Goal: Task Accomplishment & Management: Use online tool/utility

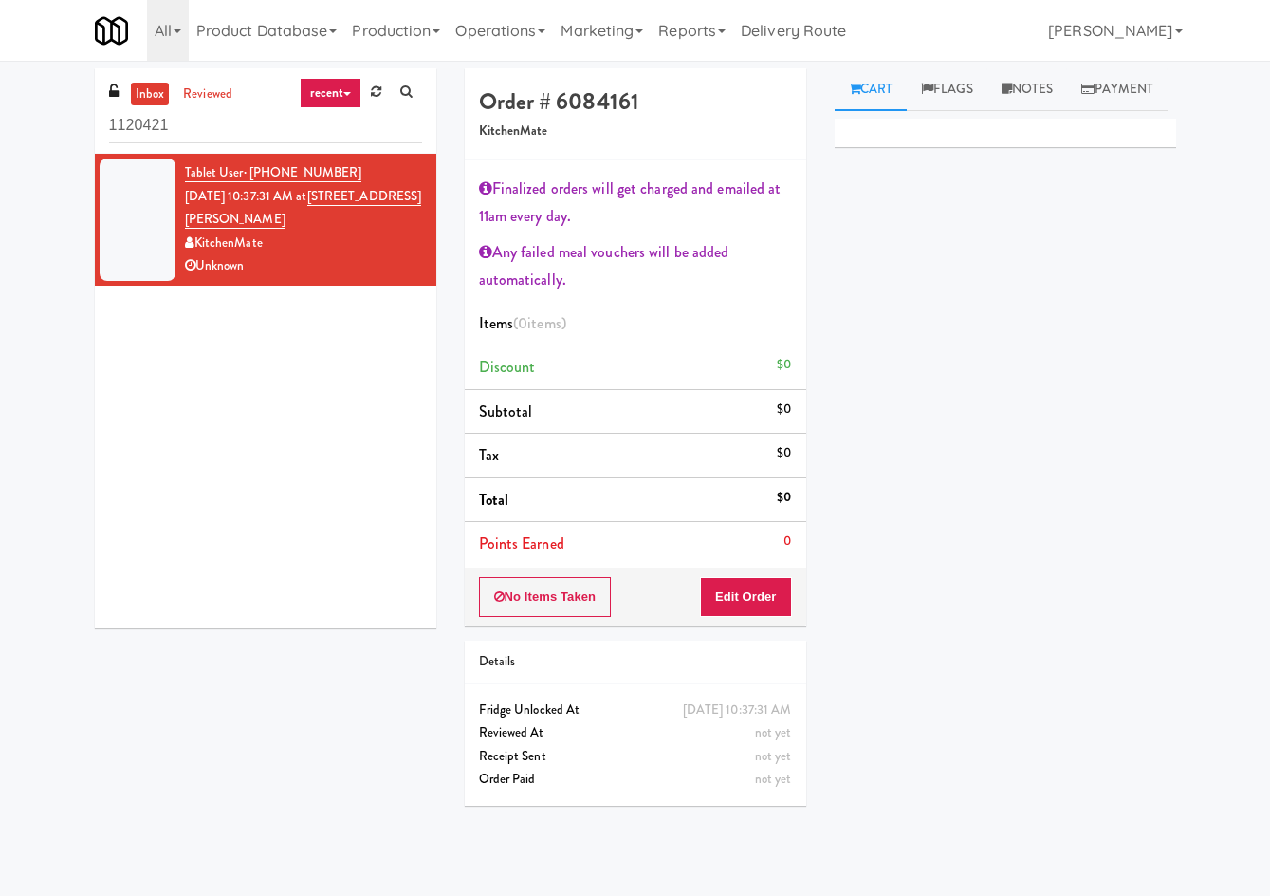
drag, startPoint x: 0, startPoint y: 0, endPoint x: 324, endPoint y: 231, distance: 397.2
click at [324, 231] on div "Tablet User · (416) 320-0377 Oct 2, 2025 10:37:31 AM at 110 Sheppard Ave E Kitc…" at bounding box center [303, 219] width 237 height 117
click at [192, 132] on input "1120421" at bounding box center [265, 125] width 313 height 35
click at [192, 131] on input "1120421" at bounding box center [265, 125] width 313 height 35
click at [192, 130] on input "1120421" at bounding box center [265, 125] width 313 height 35
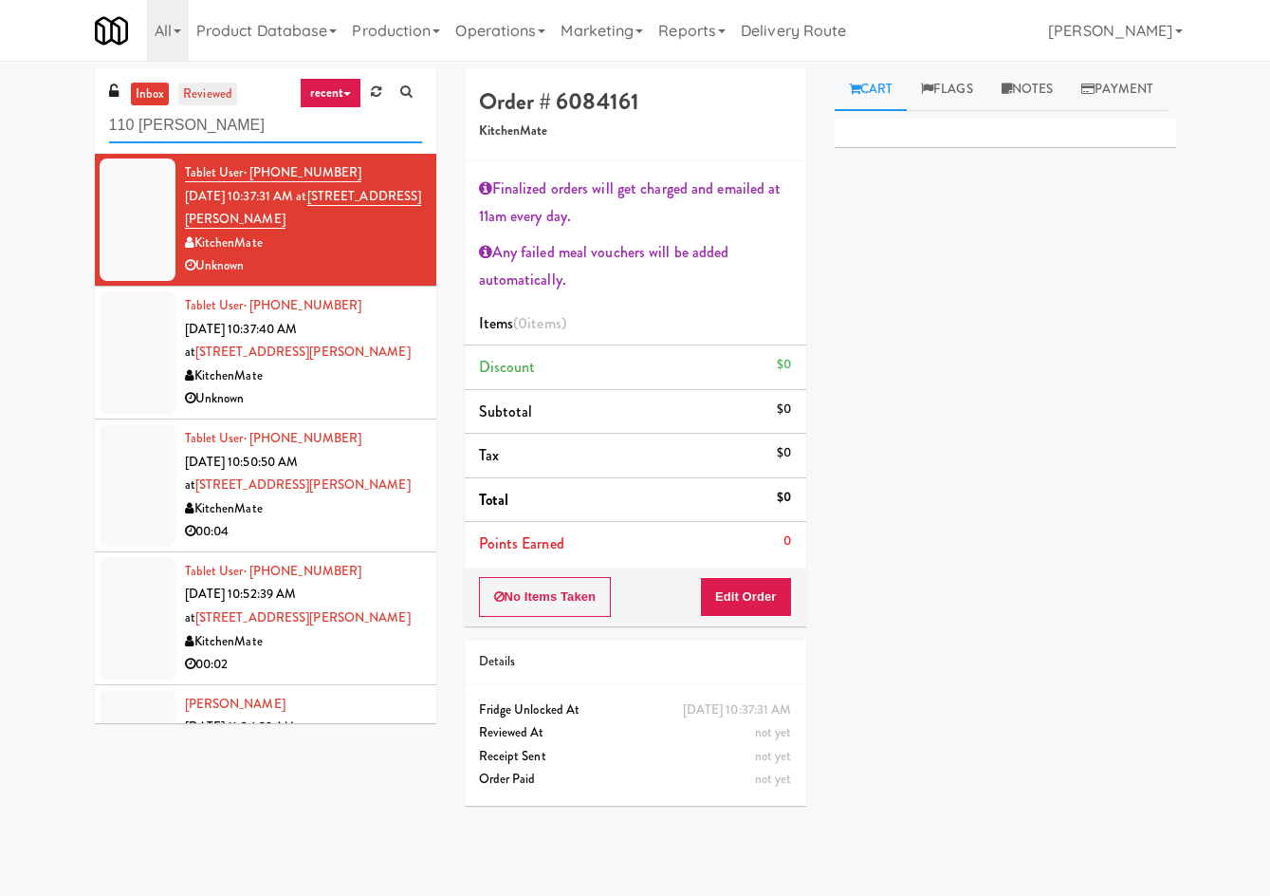
type input "110 sheppard"
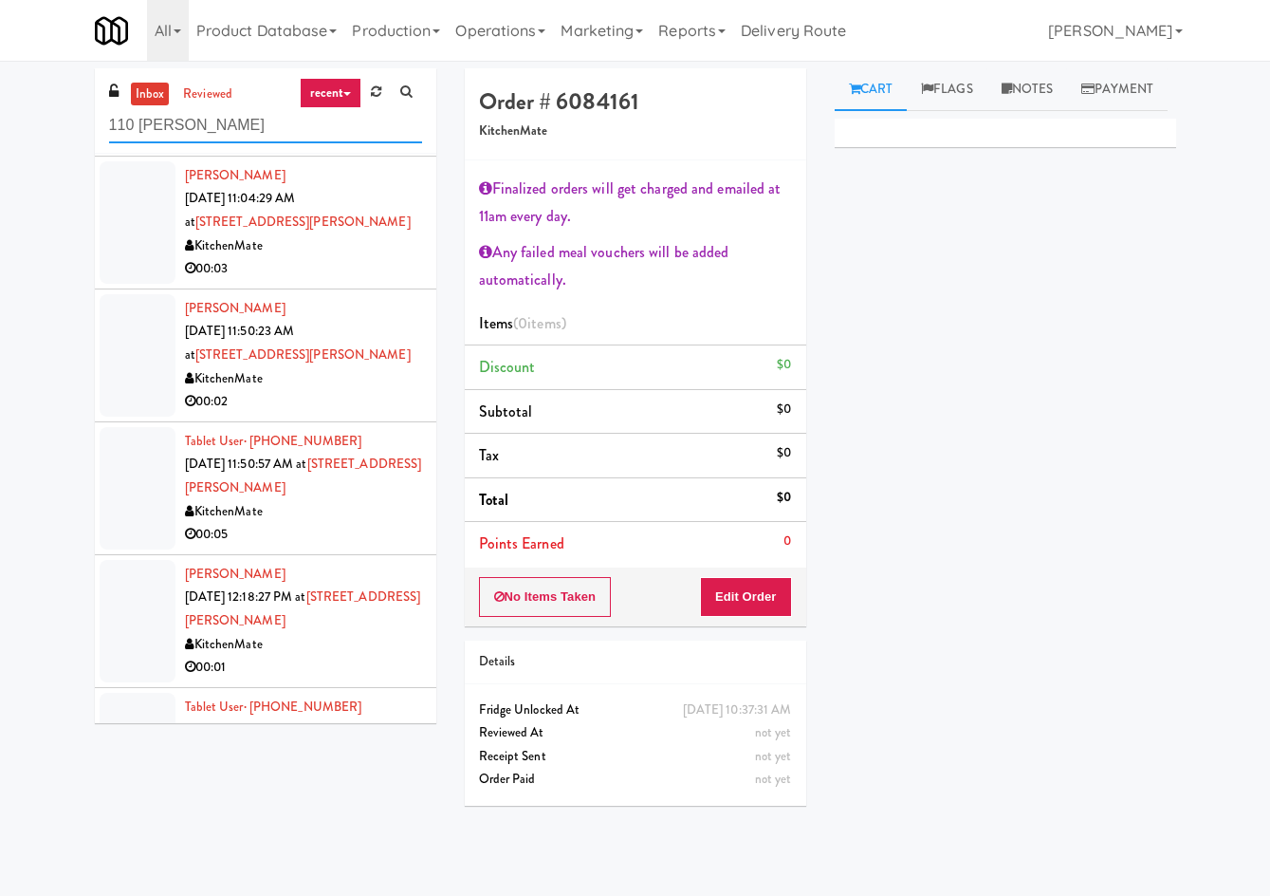
scroll to position [625, 0]
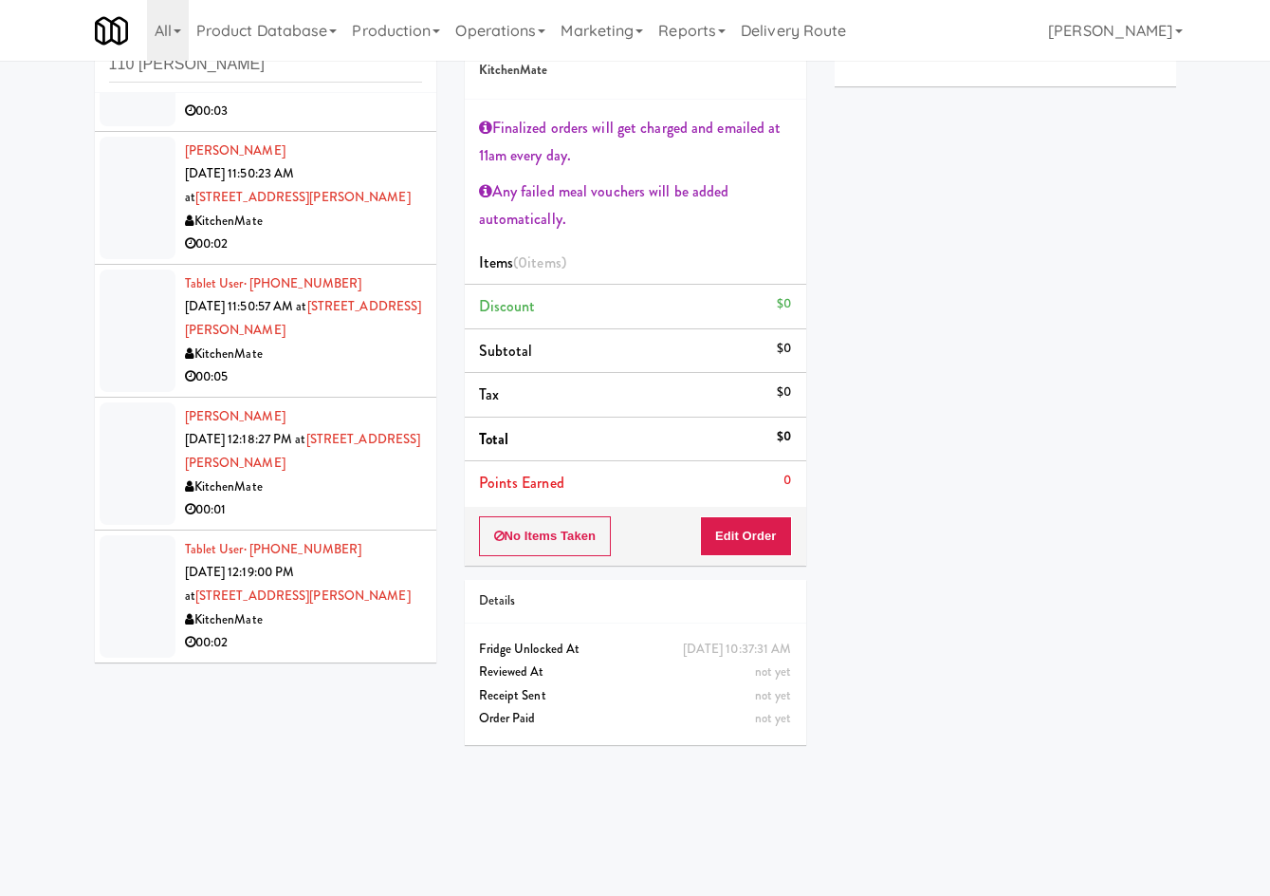
click at [311, 631] on div "00:02" at bounding box center [303, 643] width 237 height 24
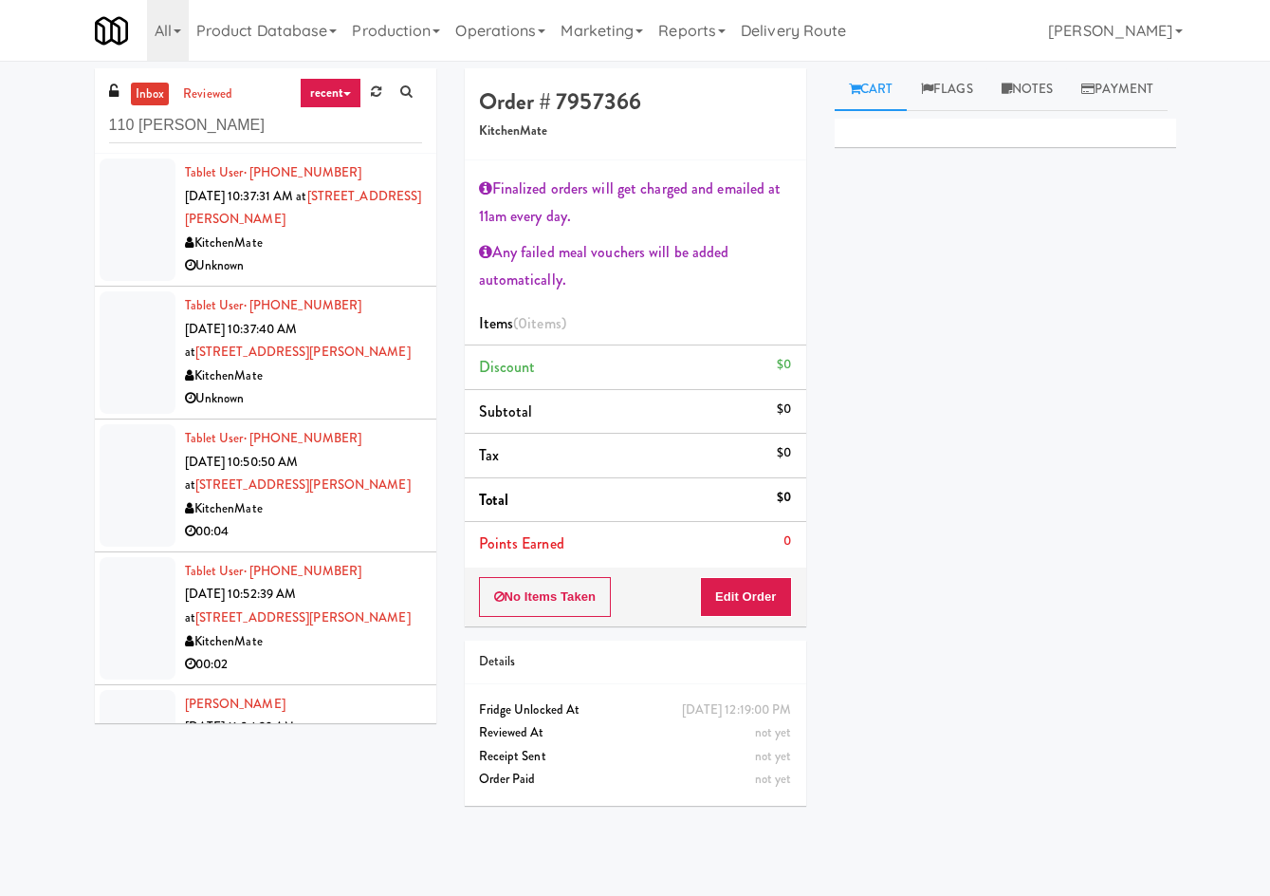
click at [341, 283] on li "Tablet User · (416) 320-0377 Oct 2, 2025 10:37:31 AM at 110 Sheppard Ave E Kitc…" at bounding box center [266, 220] width 342 height 133
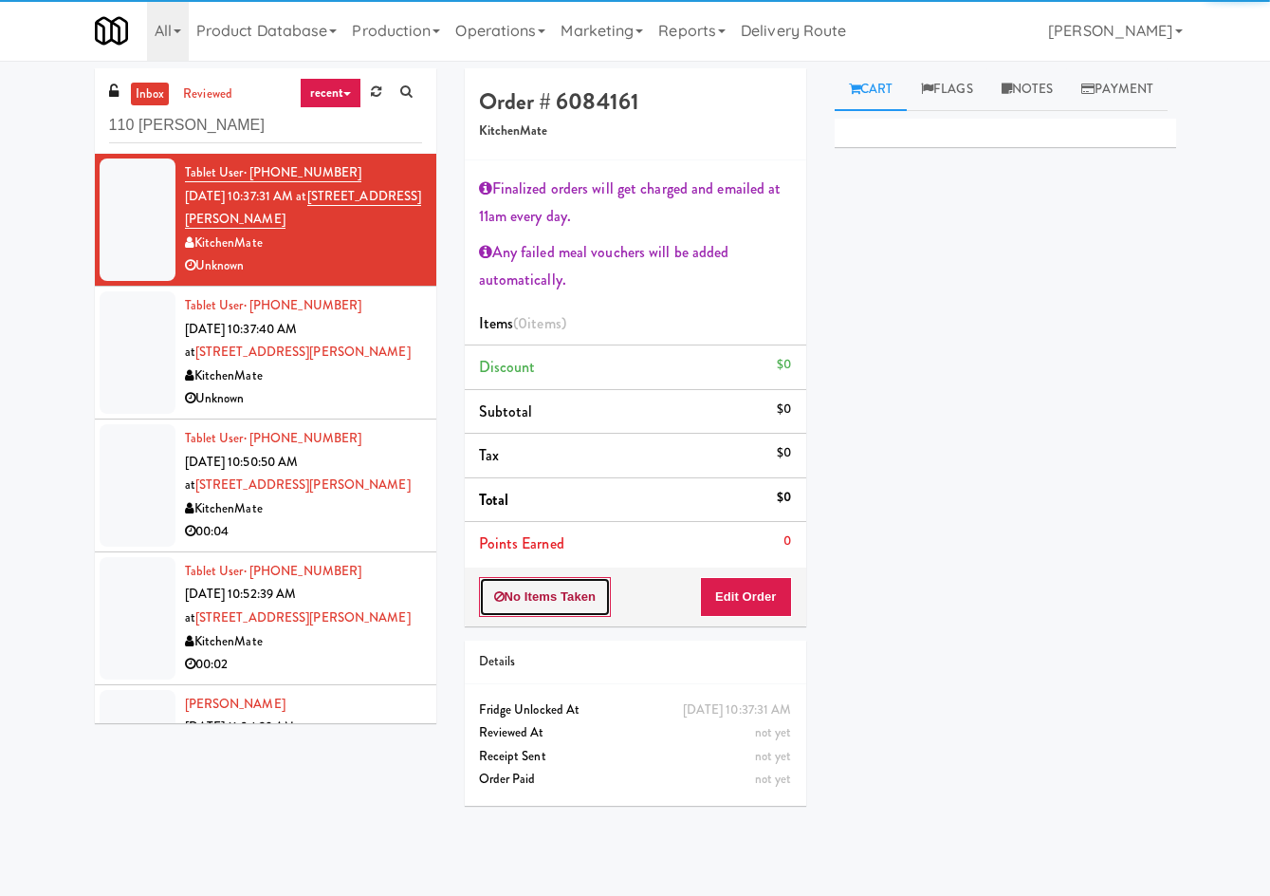
click at [542, 607] on button "No Items Taken" at bounding box center [545, 597] width 133 height 40
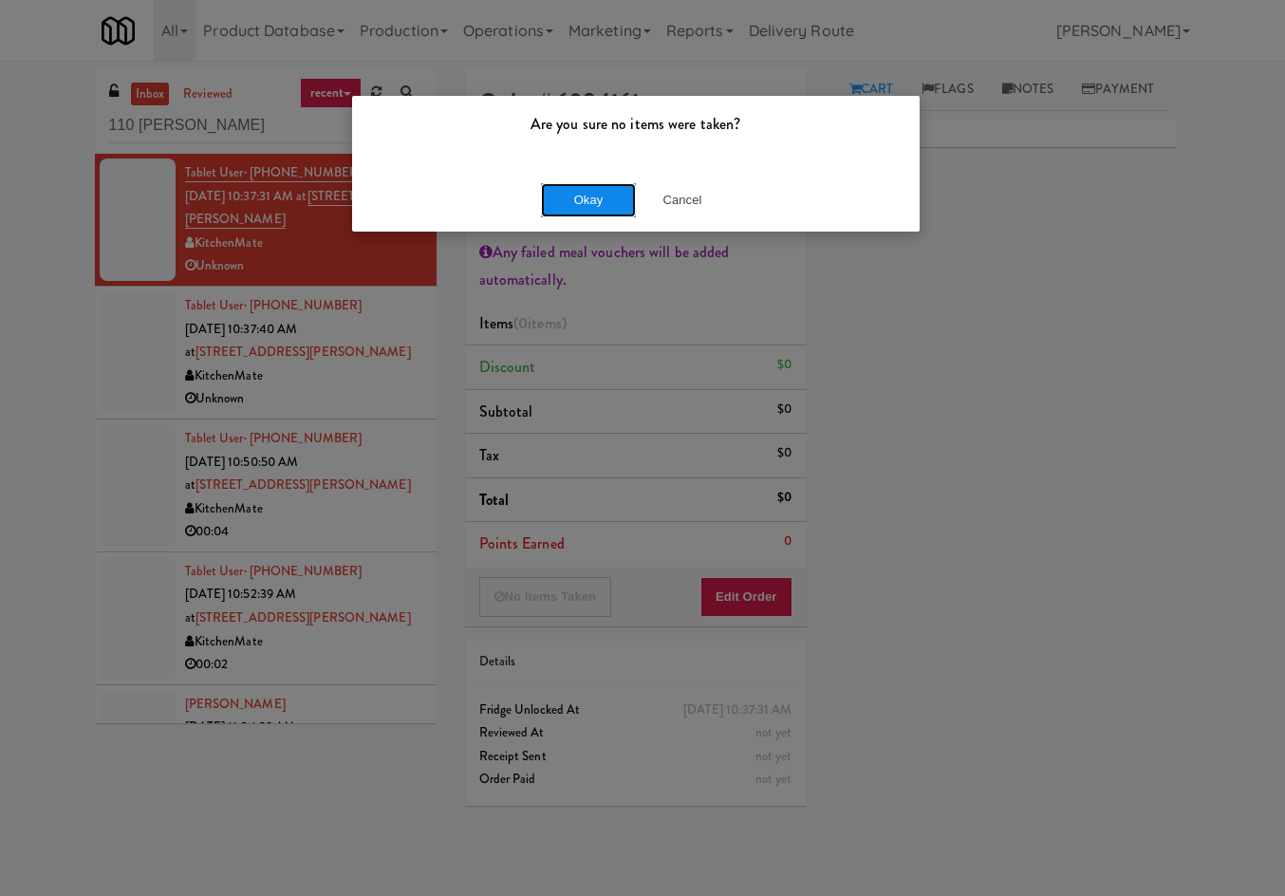
click at [555, 205] on button "Okay" at bounding box center [588, 200] width 95 height 34
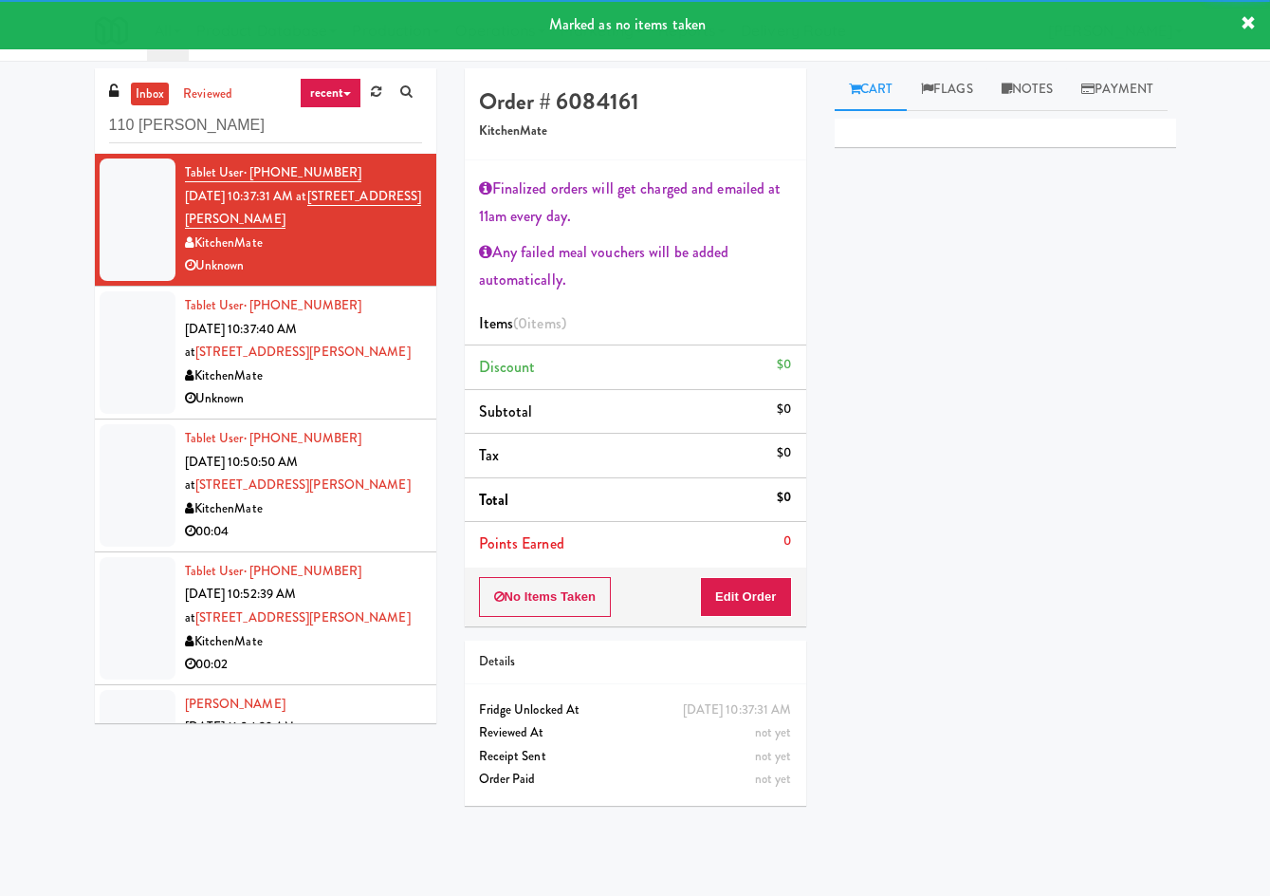
click at [362, 388] on div "KitchenMate" at bounding box center [303, 376] width 237 height 24
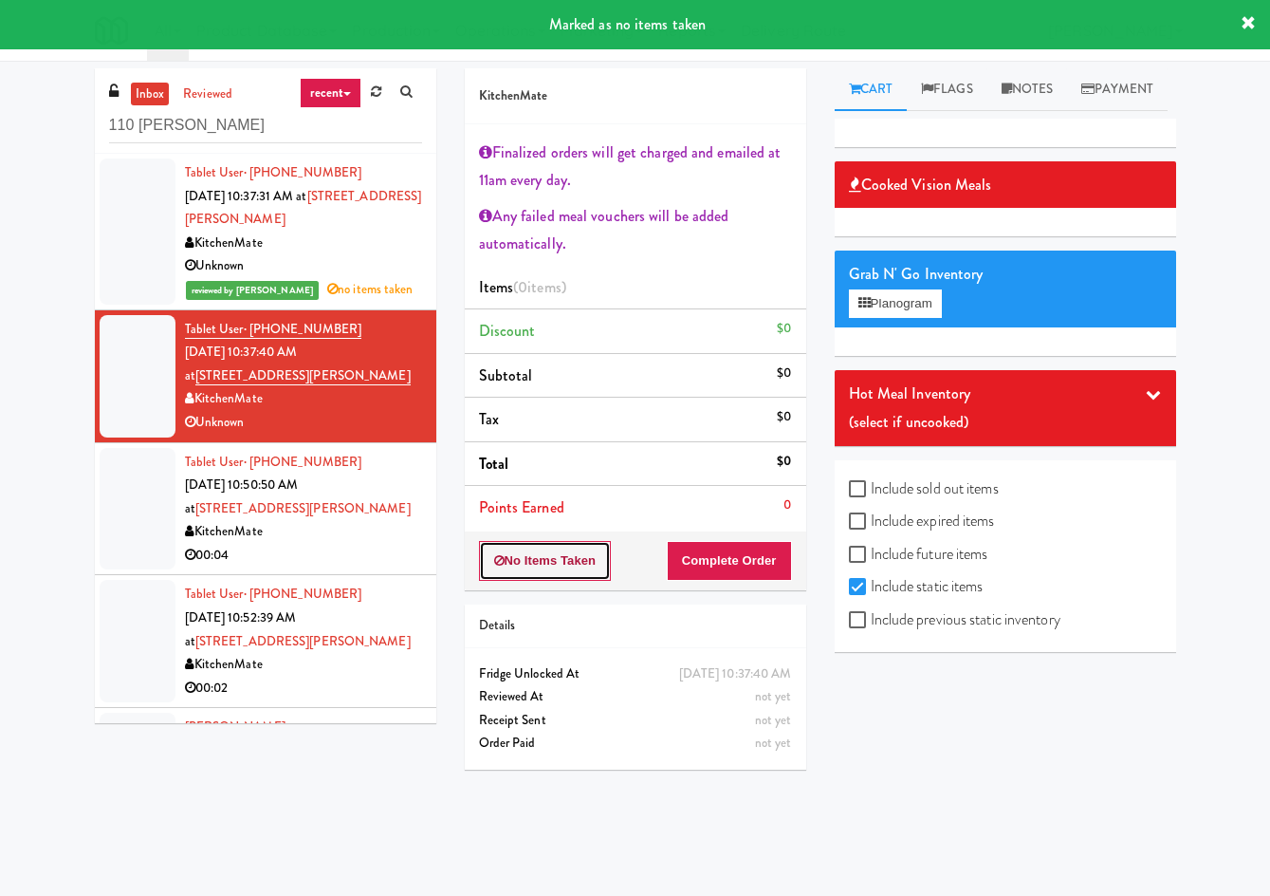
click at [515, 563] on button "No Items Taken" at bounding box center [545, 561] width 133 height 40
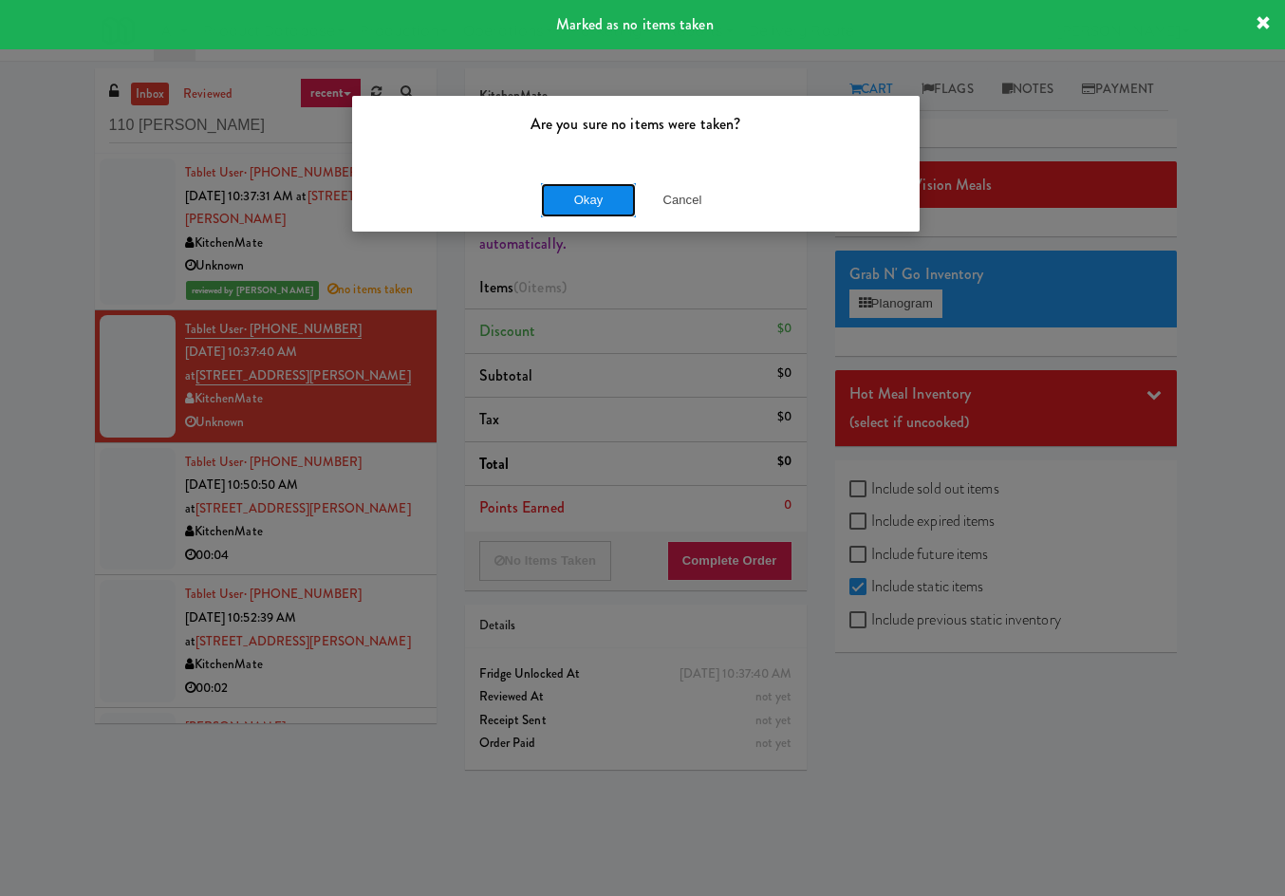
click at [548, 191] on button "Okay" at bounding box center [588, 200] width 95 height 34
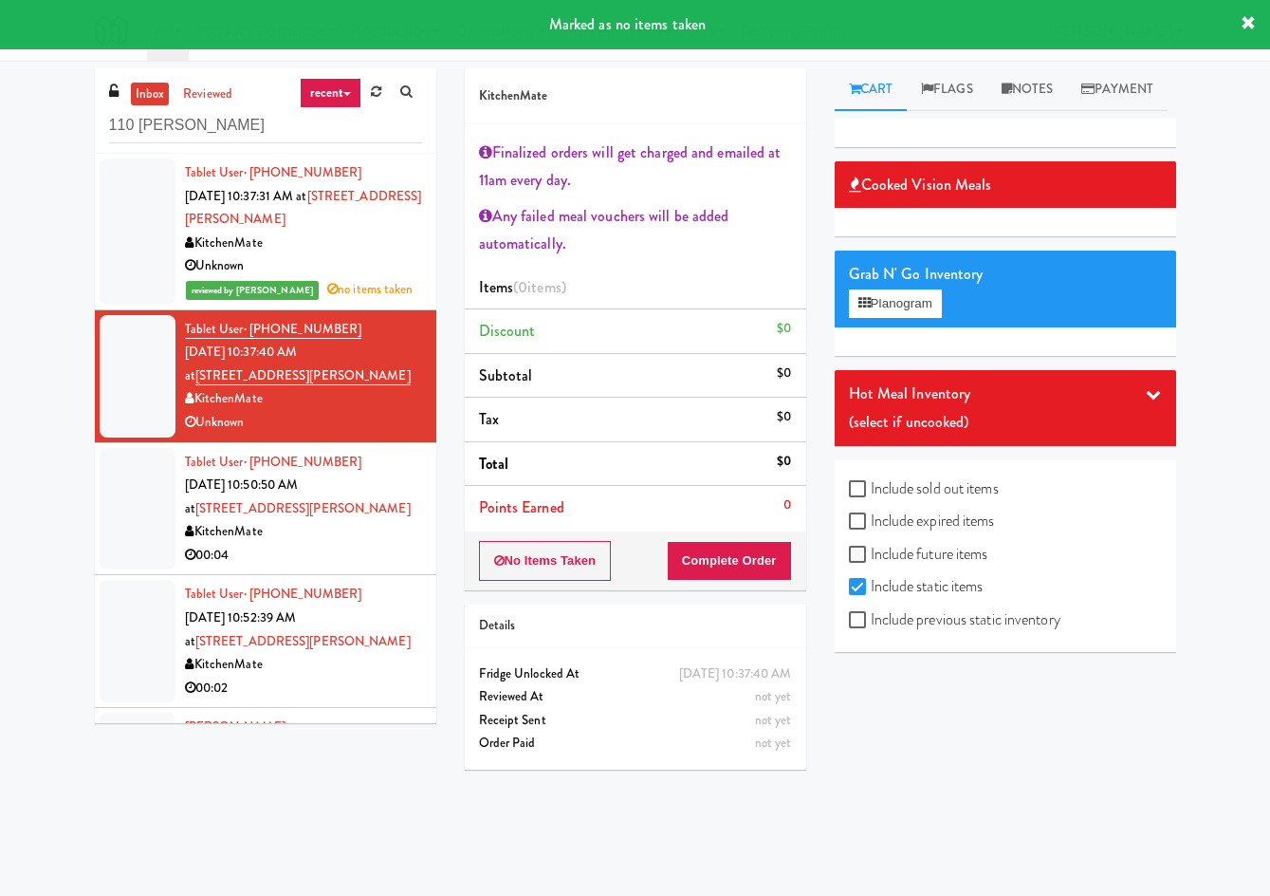
click at [327, 545] on div "00:04" at bounding box center [303, 556] width 237 height 24
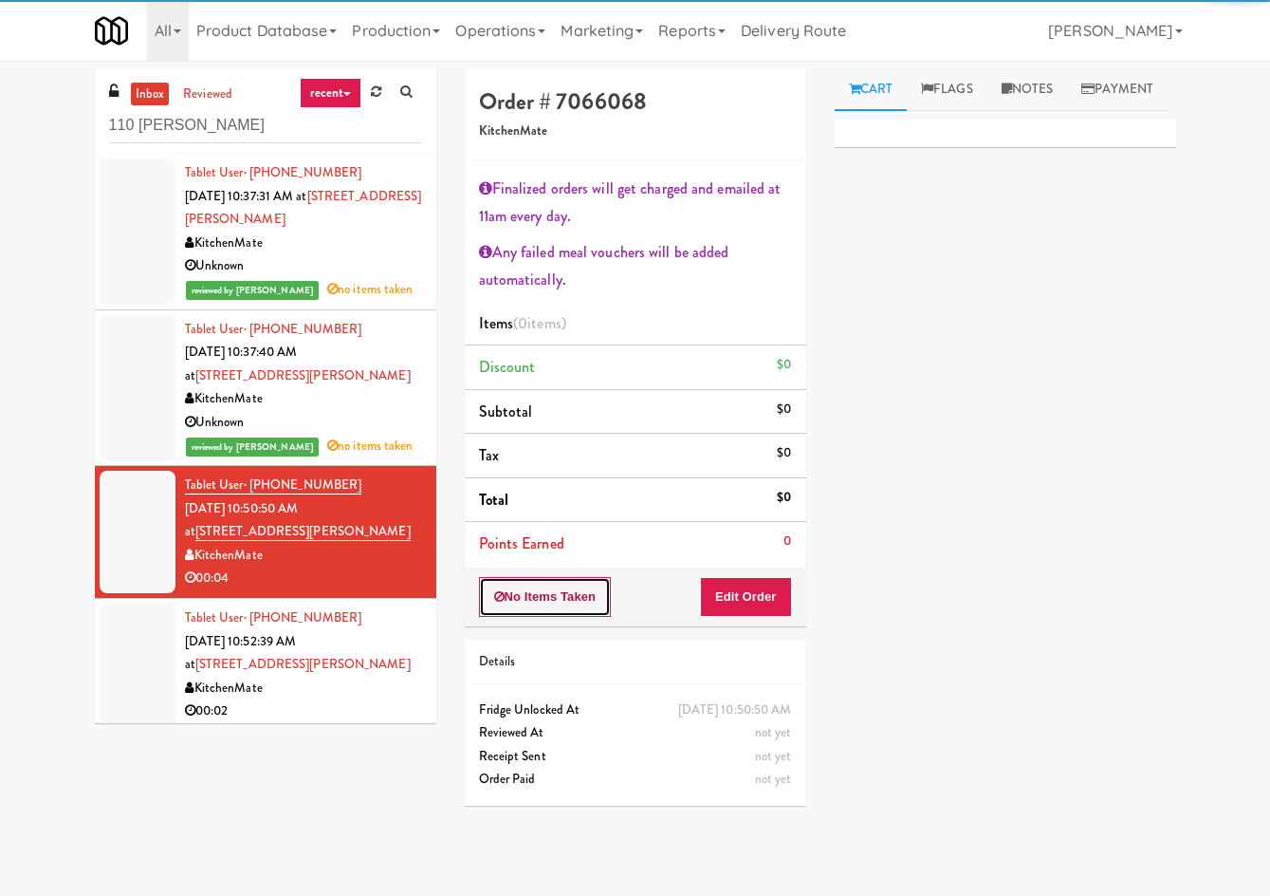
click at [523, 598] on button "No Items Taken" at bounding box center [545, 597] width 133 height 40
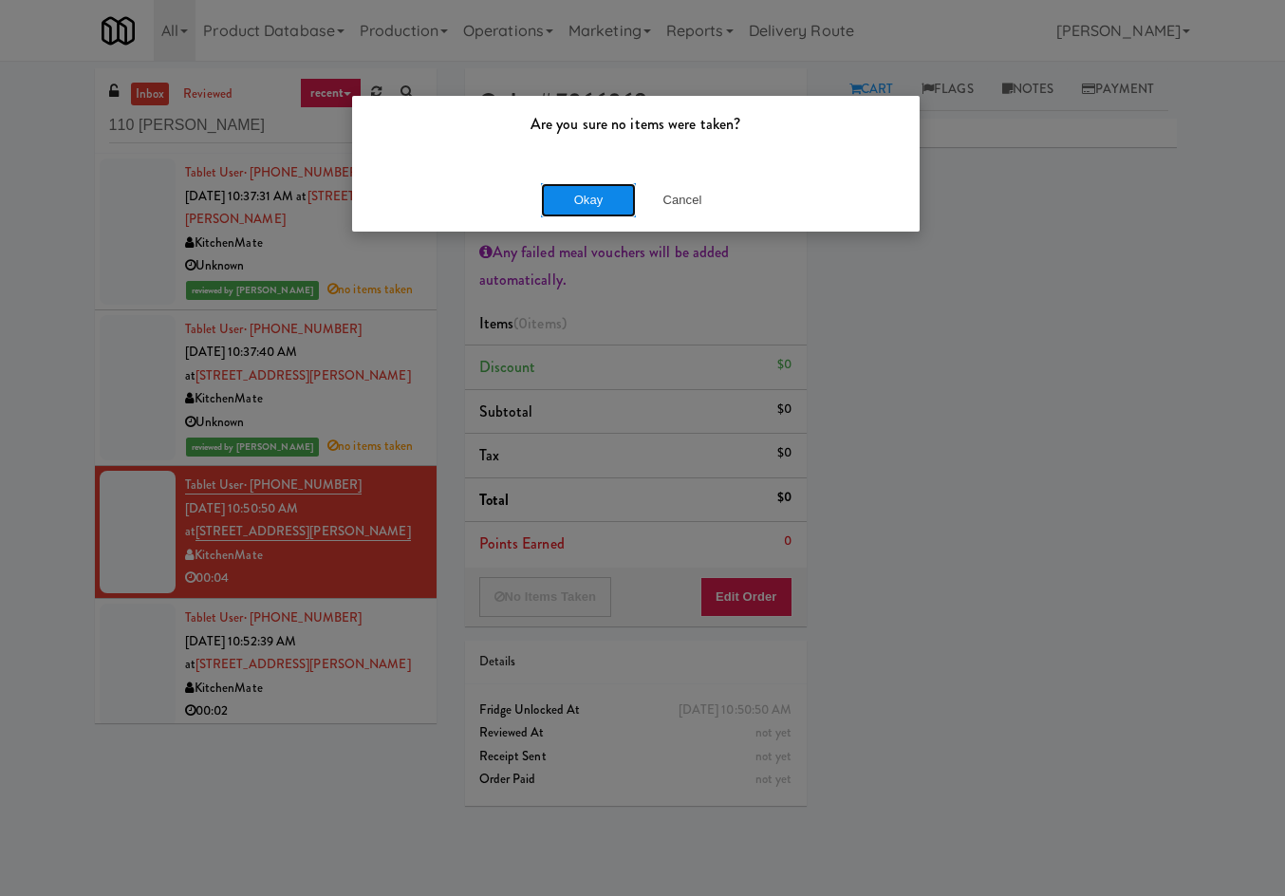
click at [548, 197] on button "Okay" at bounding box center [588, 200] width 95 height 34
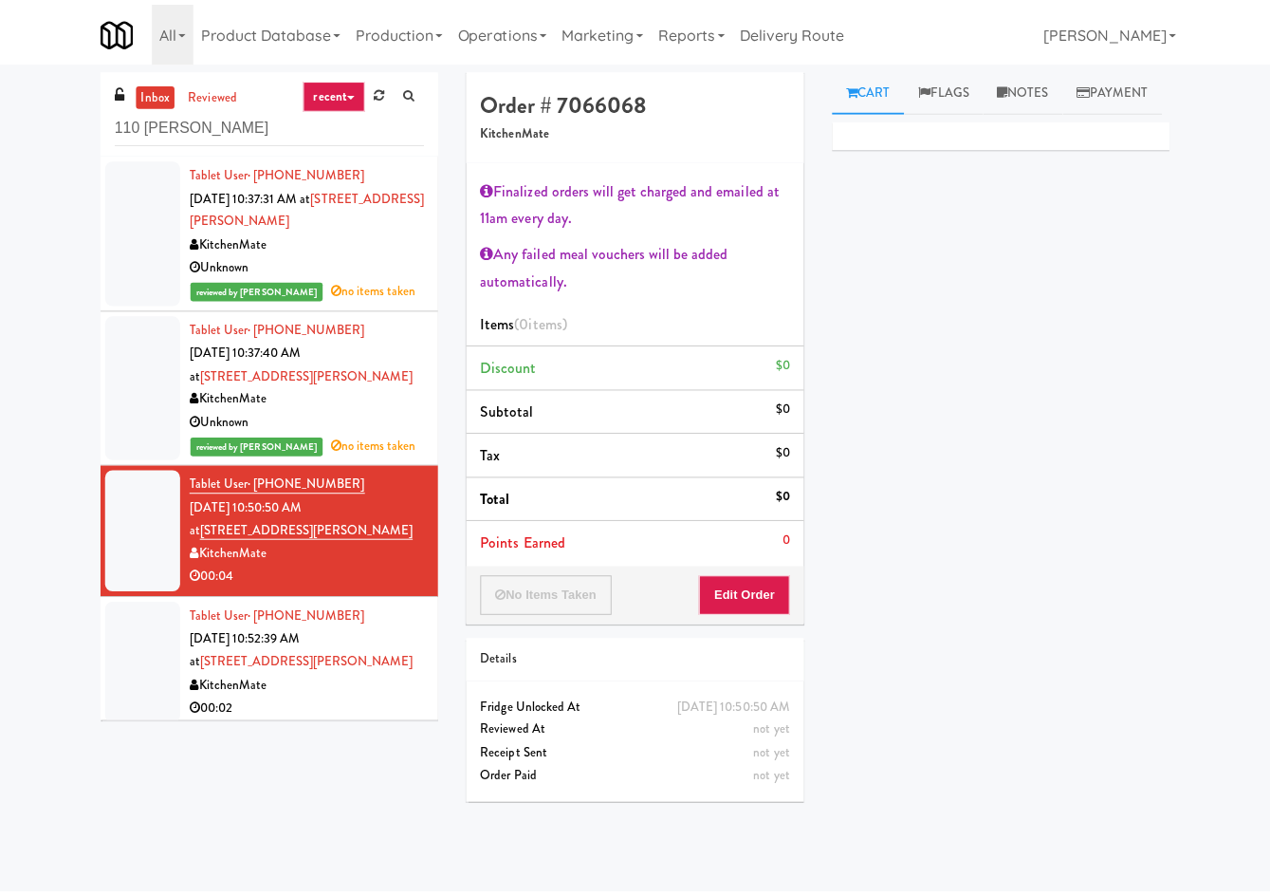
scroll to position [61, 0]
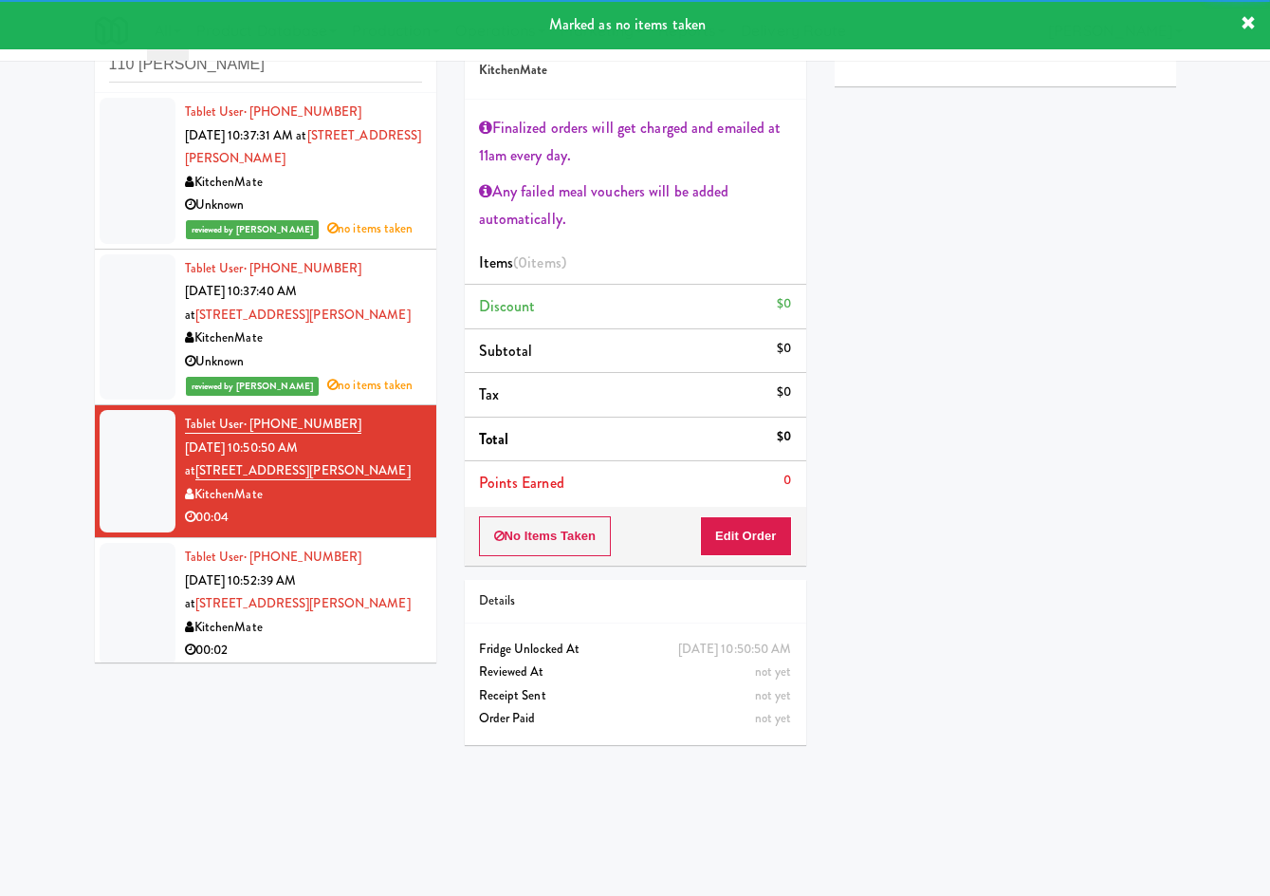
click at [325, 639] on div "KitchenMate" at bounding box center [303, 628] width 237 height 24
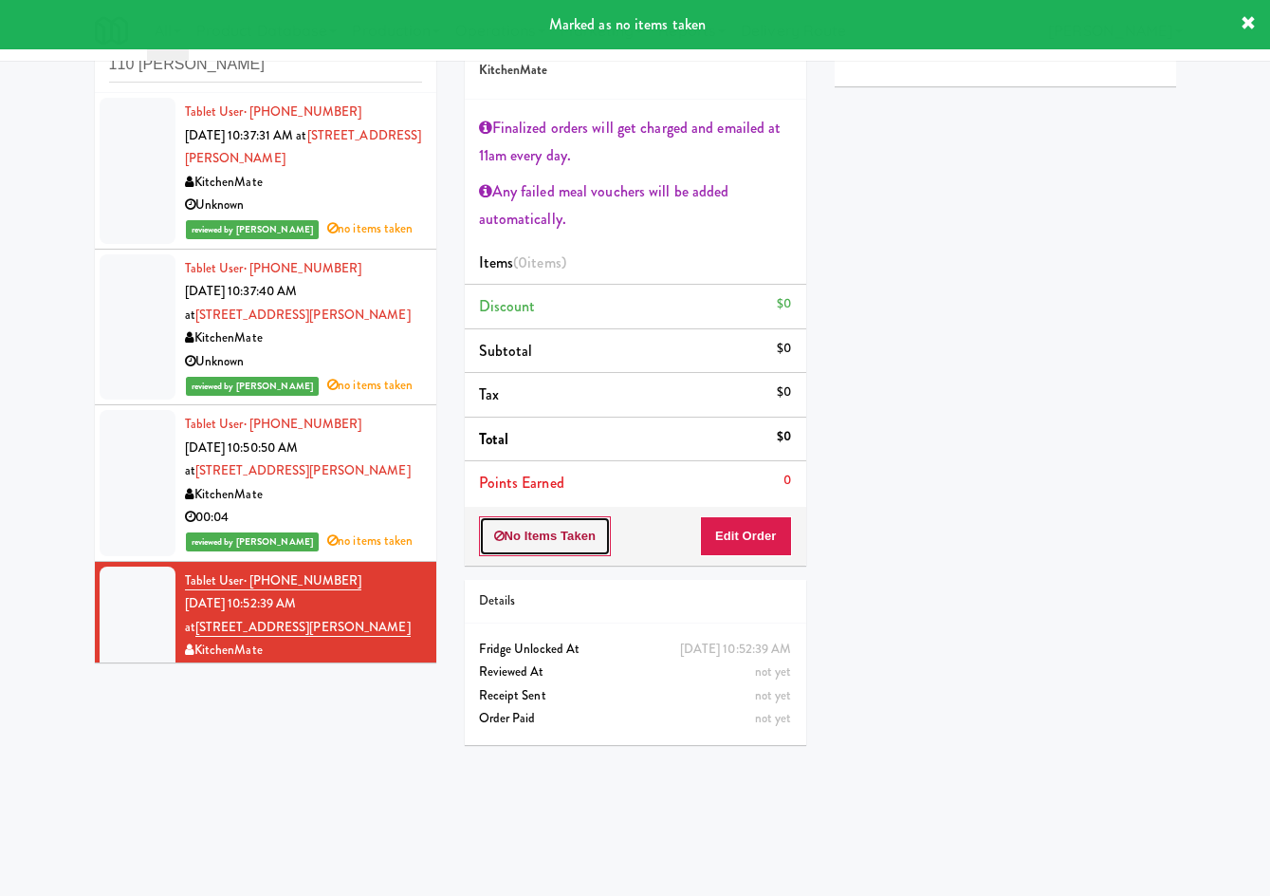
click at [534, 544] on button "No Items Taken" at bounding box center [545, 536] width 133 height 40
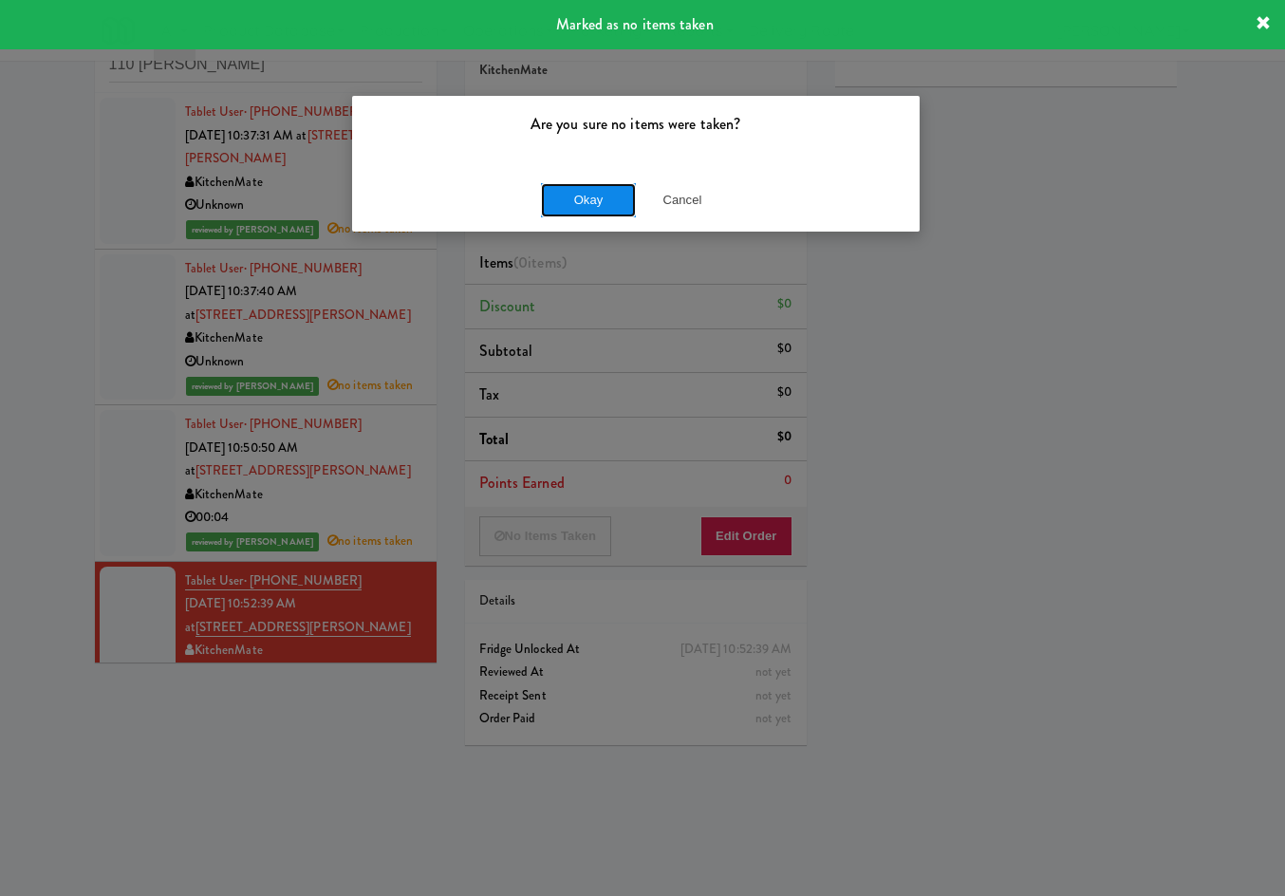
click at [574, 189] on button "Okay" at bounding box center [588, 200] width 95 height 34
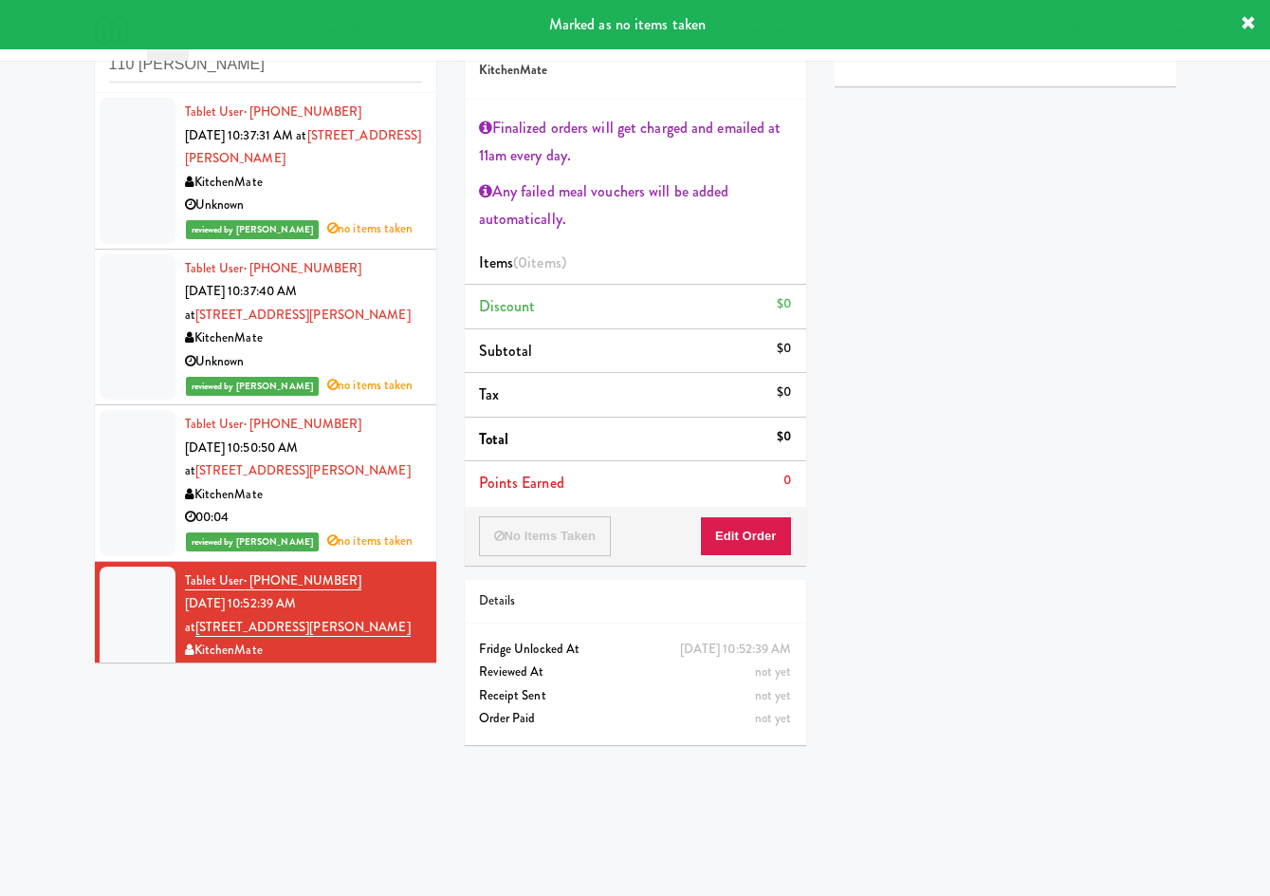
scroll to position [221, 0]
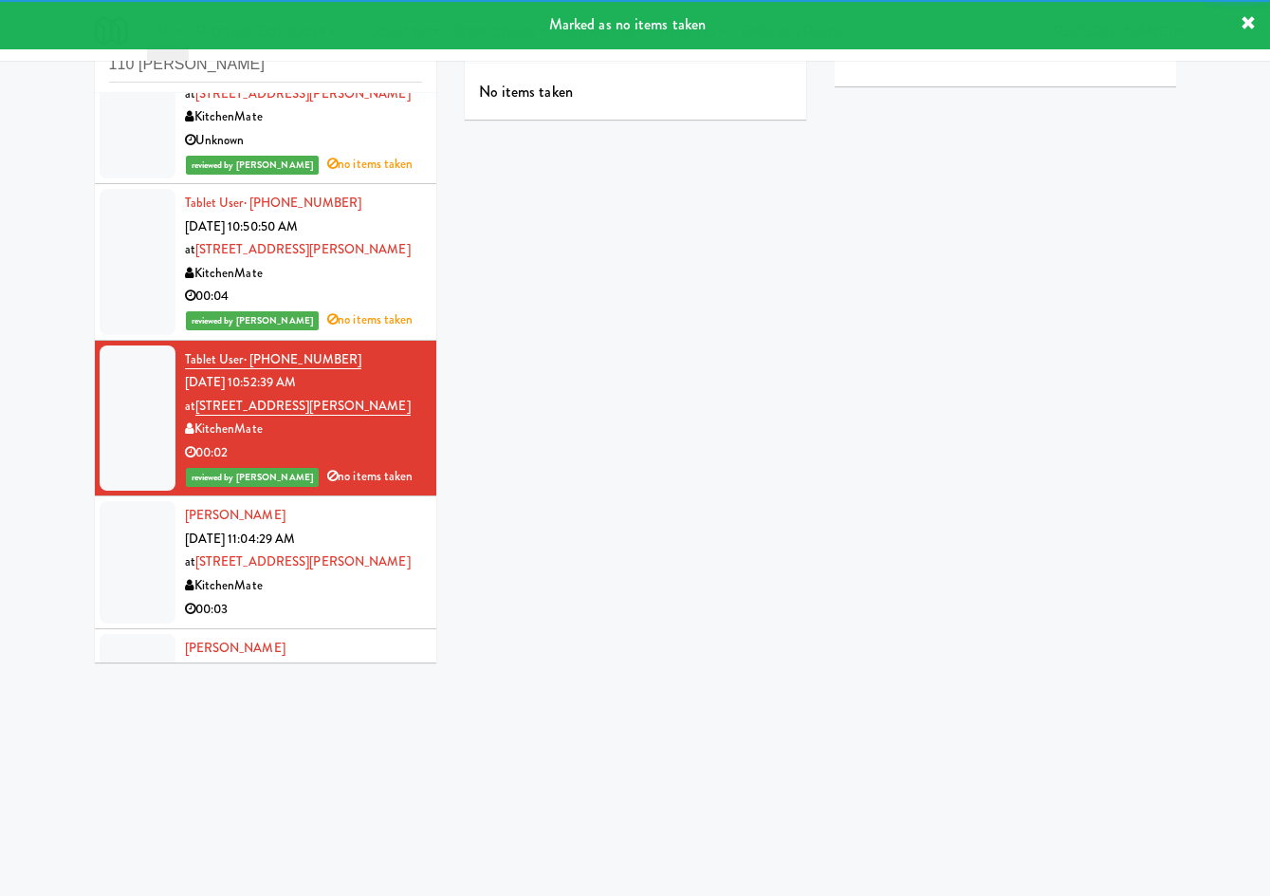
click at [321, 588] on div "KitchenMate" at bounding box center [303, 586] width 237 height 24
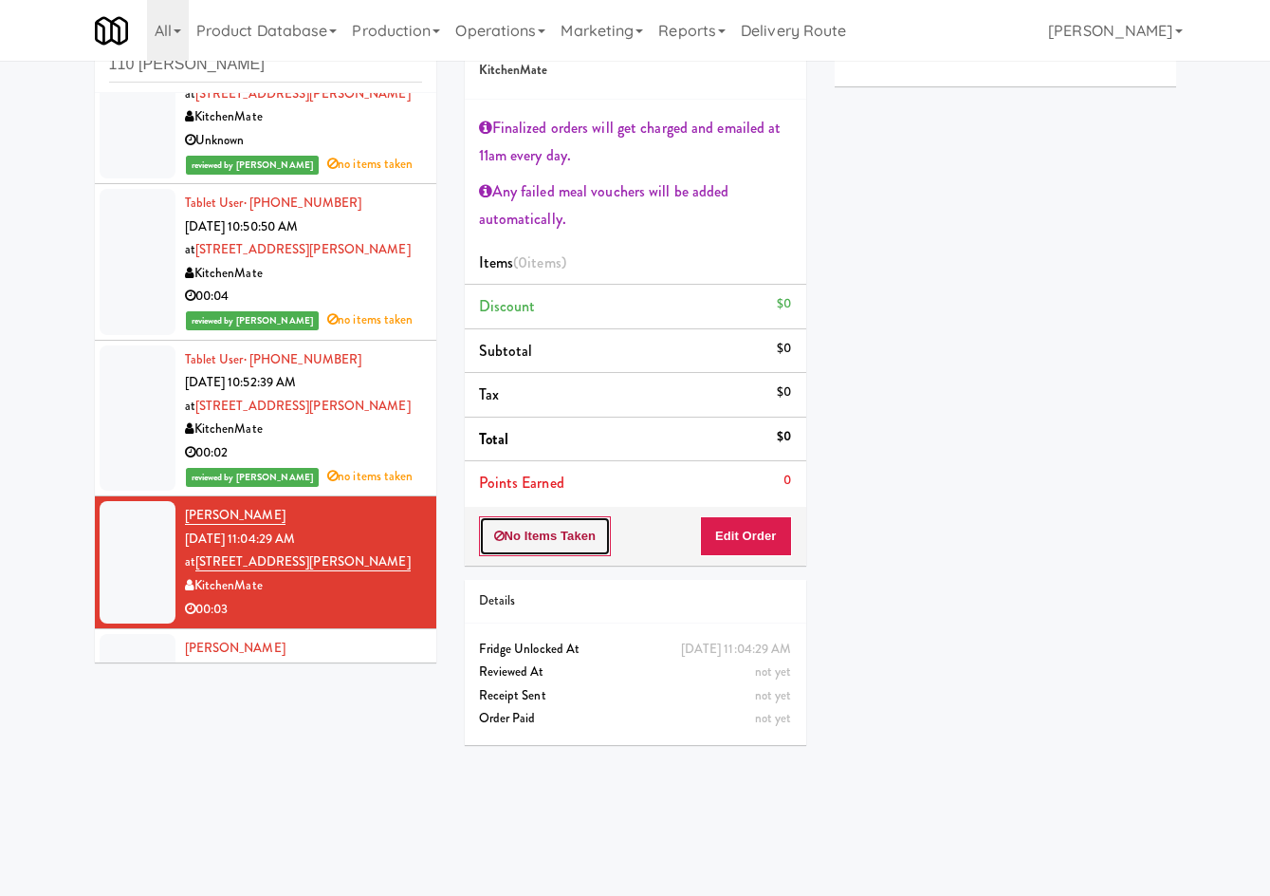
click at [541, 539] on button "No Items Taken" at bounding box center [545, 536] width 133 height 40
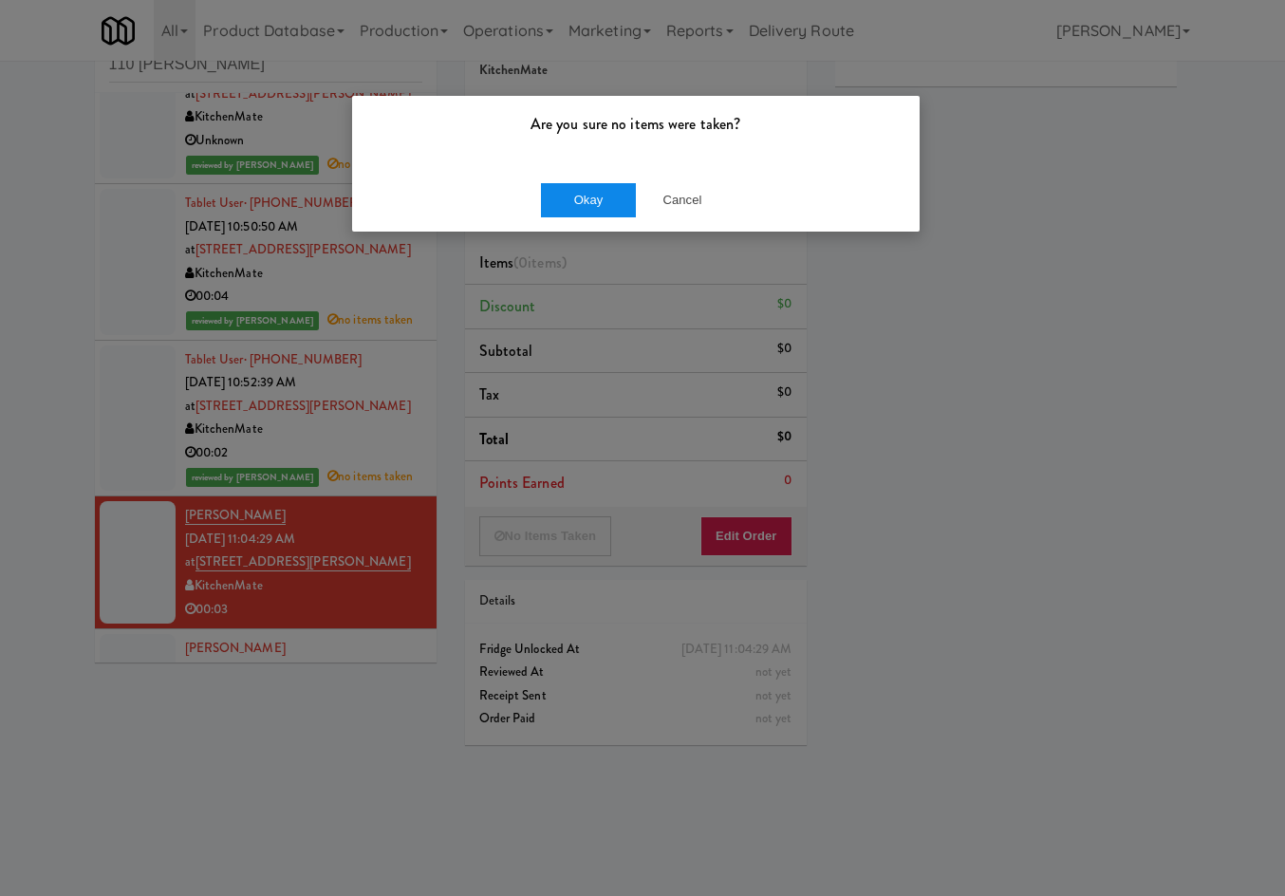
drag, startPoint x: 586, startPoint y: 173, endPoint x: 582, endPoint y: 193, distance: 20.5
click at [584, 176] on div "Okay Cancel" at bounding box center [635, 200] width 567 height 64
click at [582, 200] on button "Okay" at bounding box center [588, 200] width 95 height 34
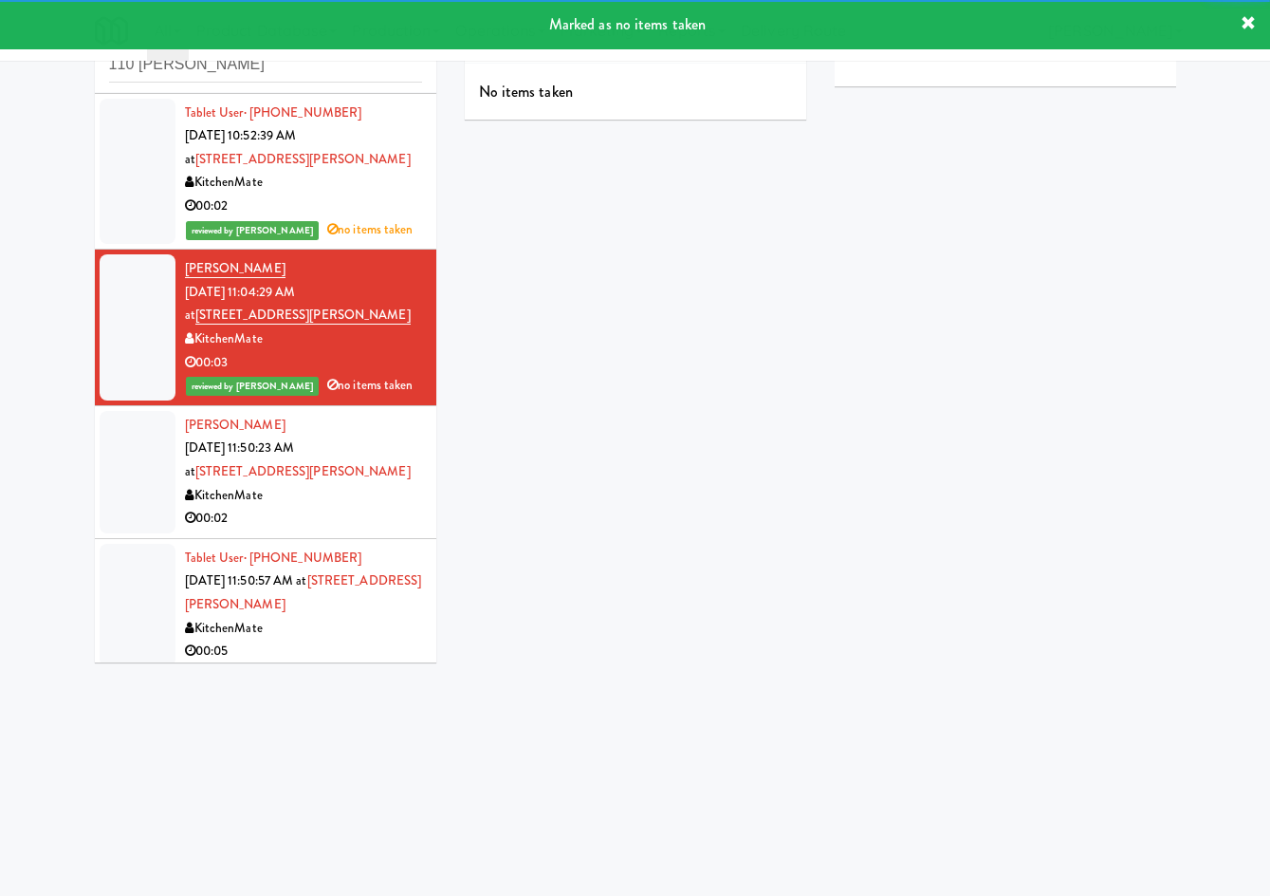
scroll to position [664, 0]
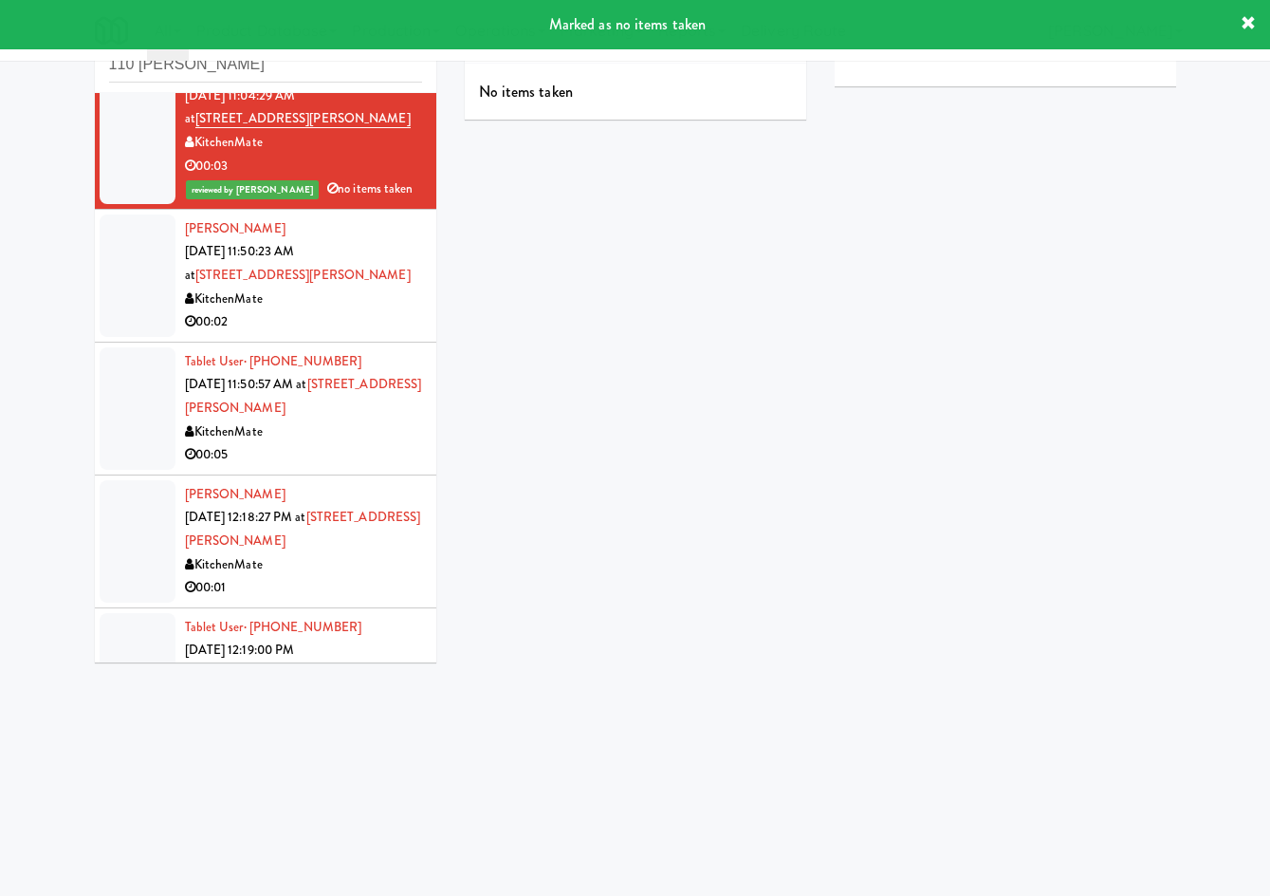
click at [323, 301] on div "KitchenMate" at bounding box center [303, 299] width 237 height 24
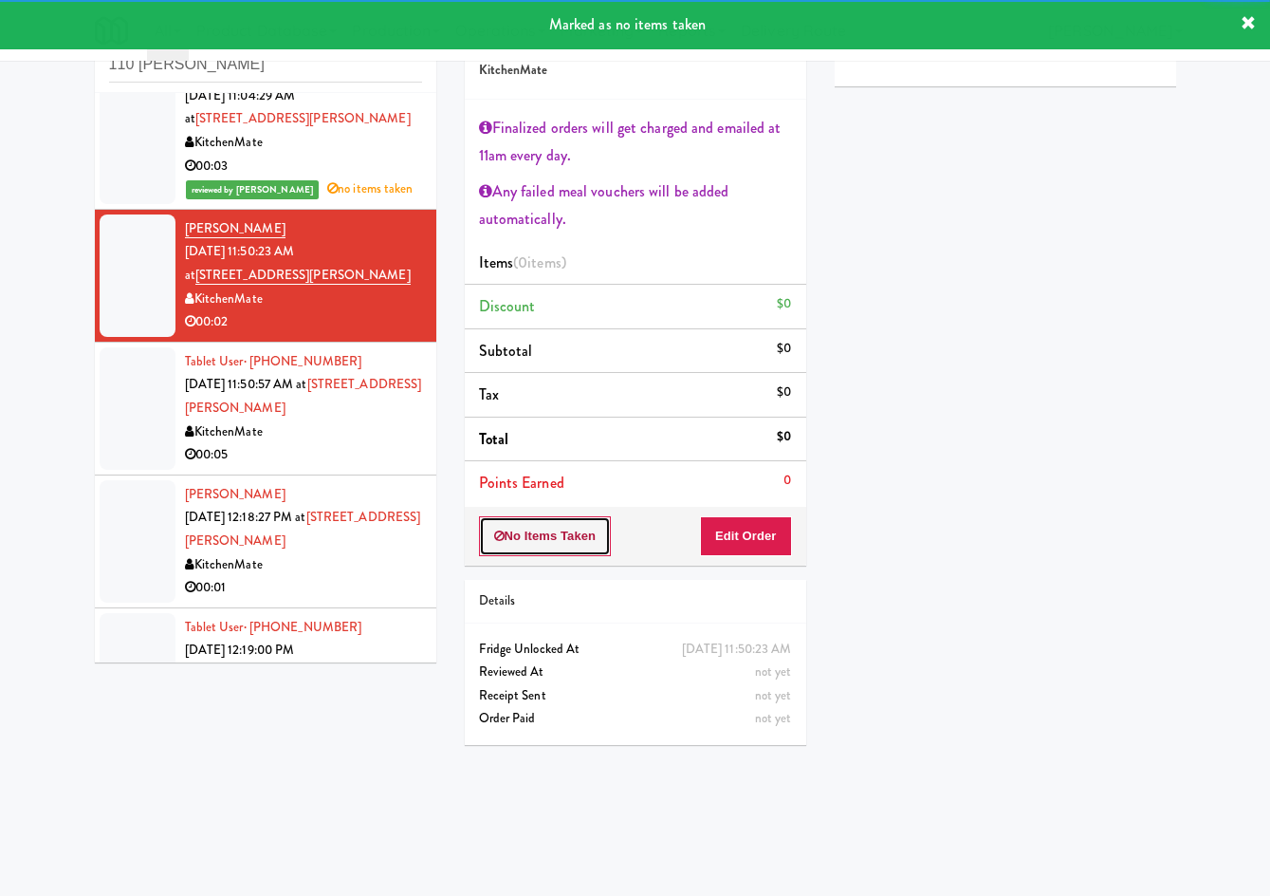
click at [512, 527] on button "No Items Taken" at bounding box center [545, 536] width 133 height 40
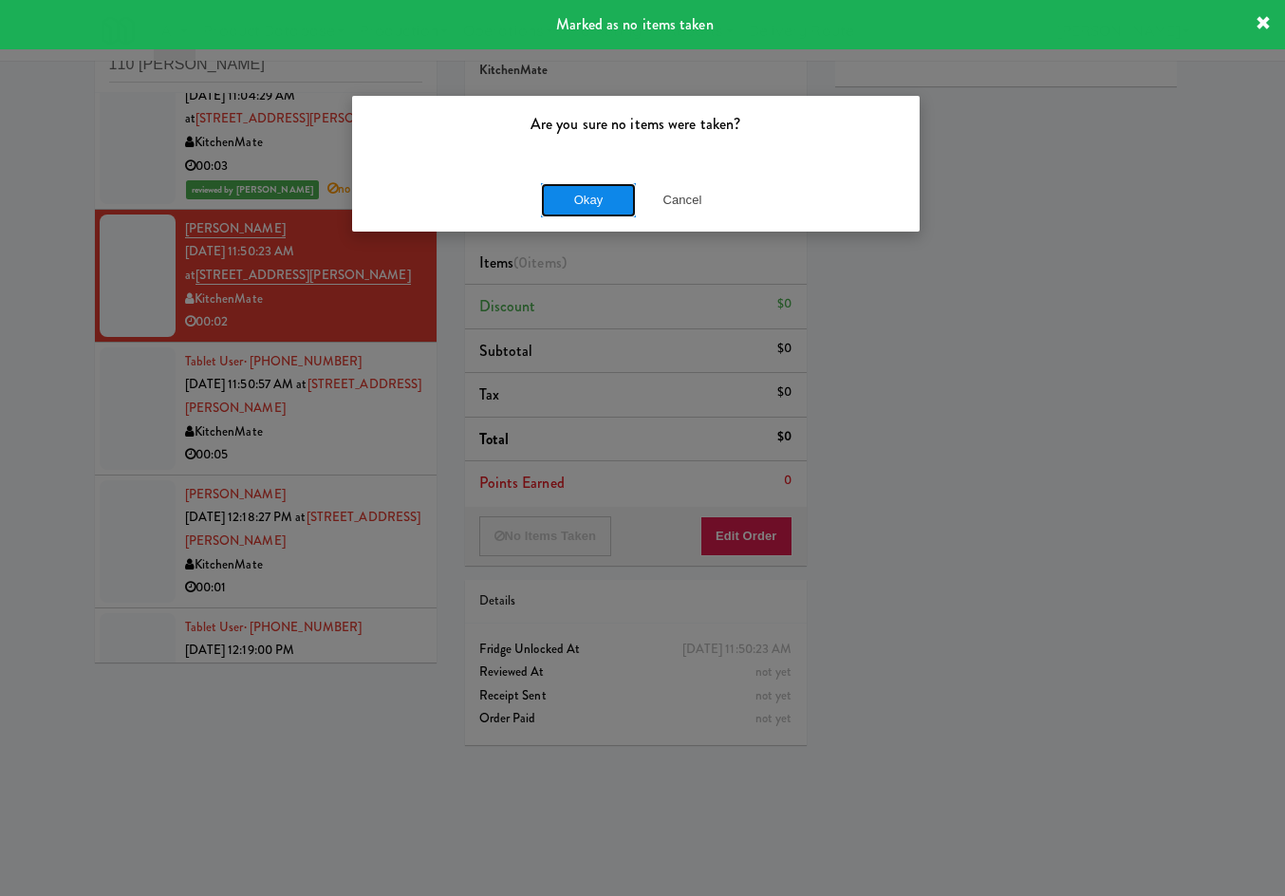
click at [554, 198] on button "Okay" at bounding box center [588, 200] width 95 height 34
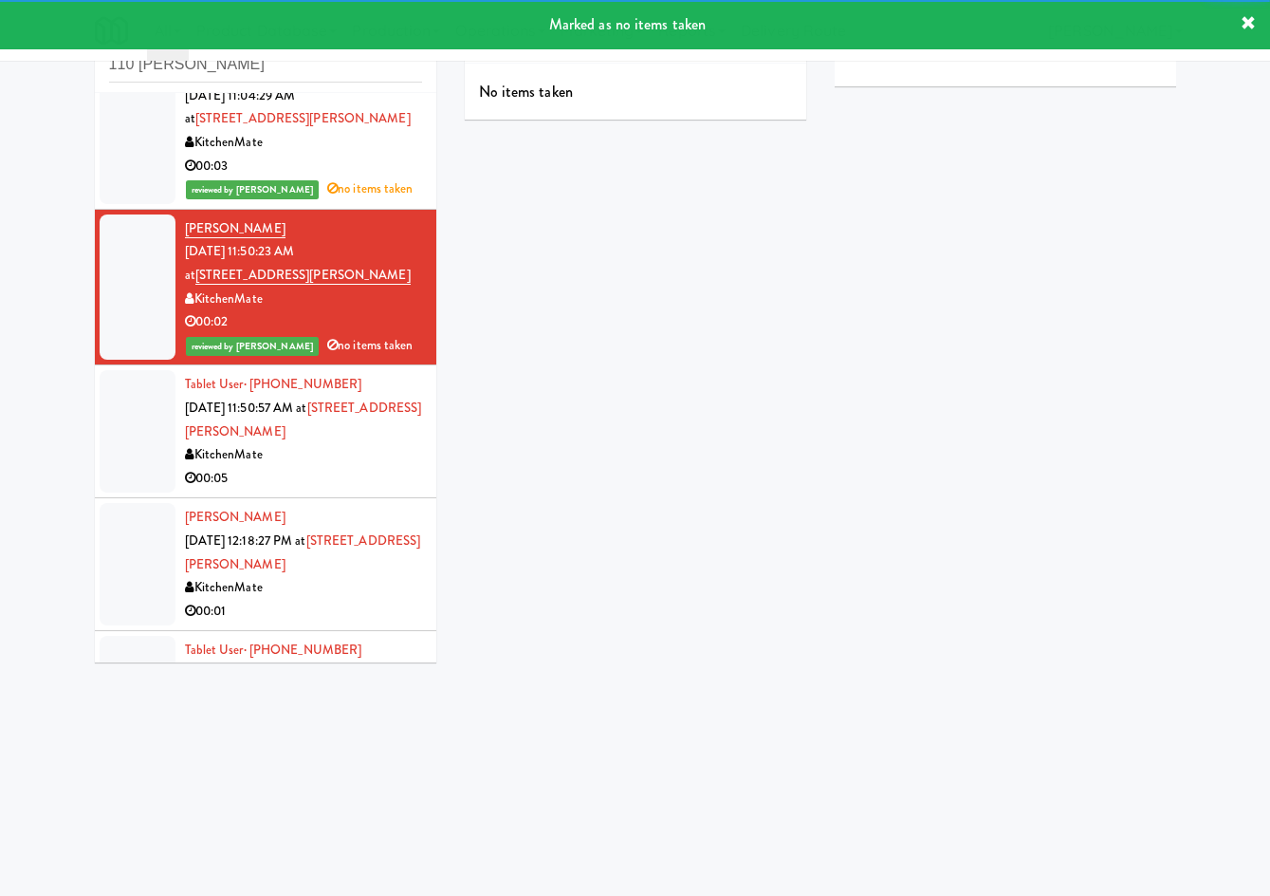
click at [348, 451] on div "KitchenMate" at bounding box center [303, 455] width 237 height 24
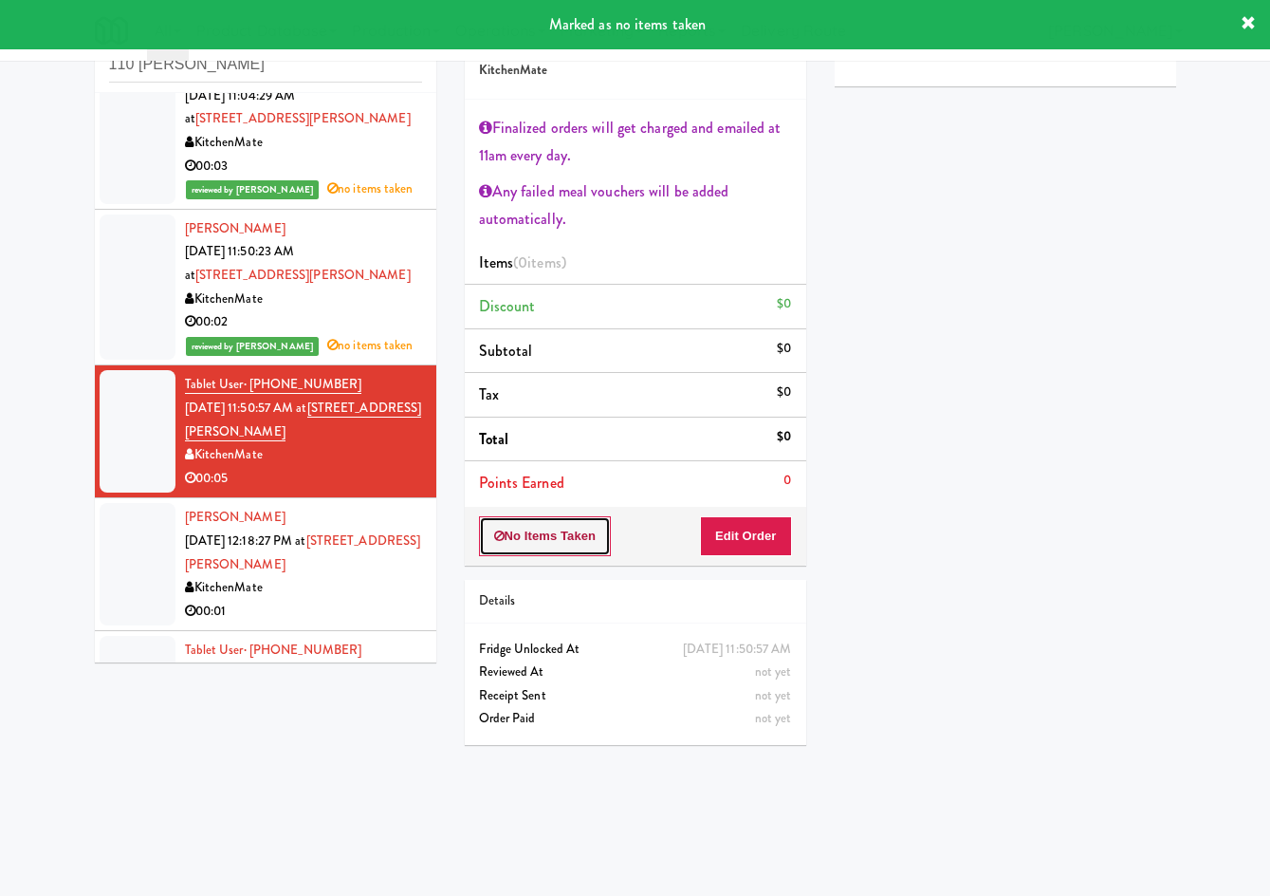
click at [539, 535] on button "No Items Taken" at bounding box center [545, 536] width 133 height 40
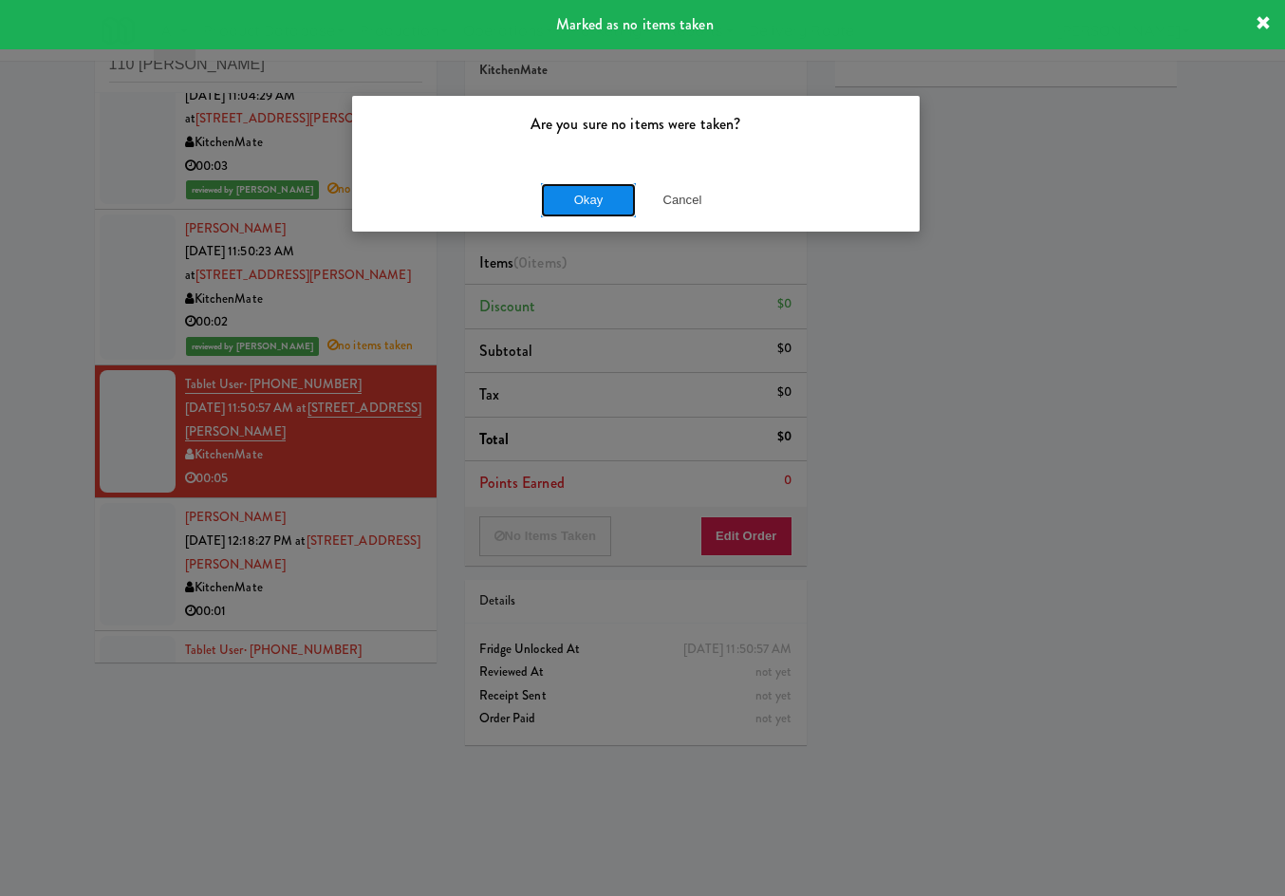
click at [559, 206] on button "Okay" at bounding box center [588, 200] width 95 height 34
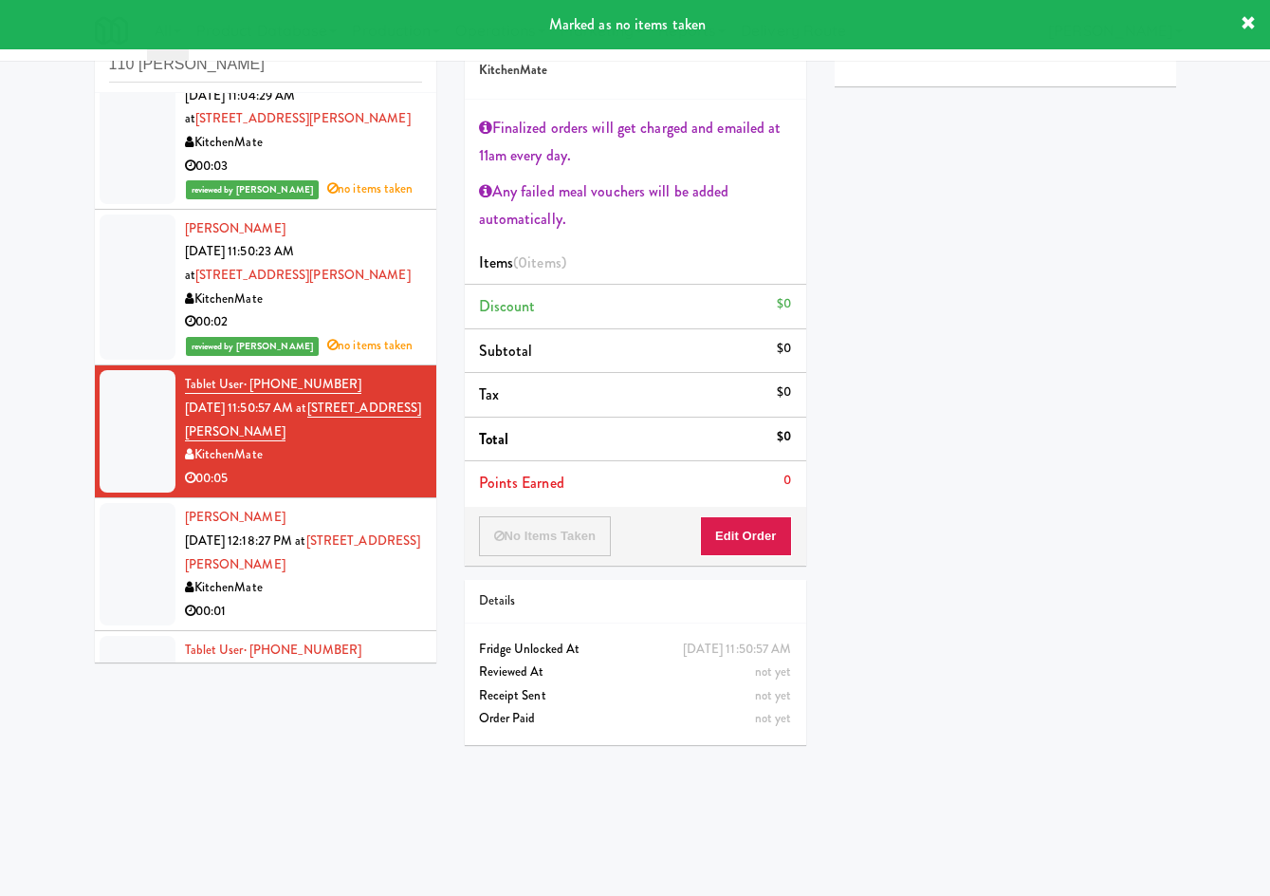
scroll to position [765, 0]
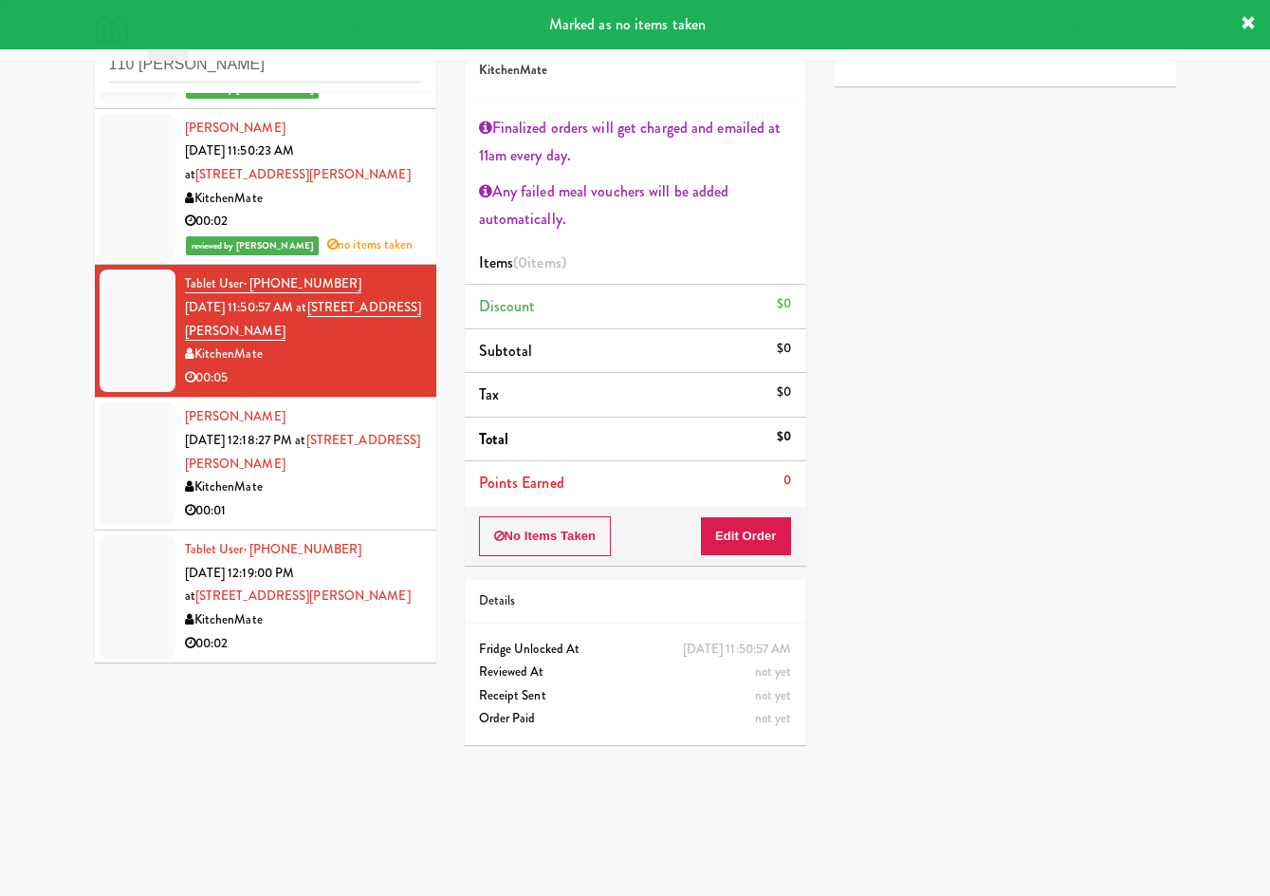
click at [336, 509] on div "00:01" at bounding box center [303, 511] width 237 height 24
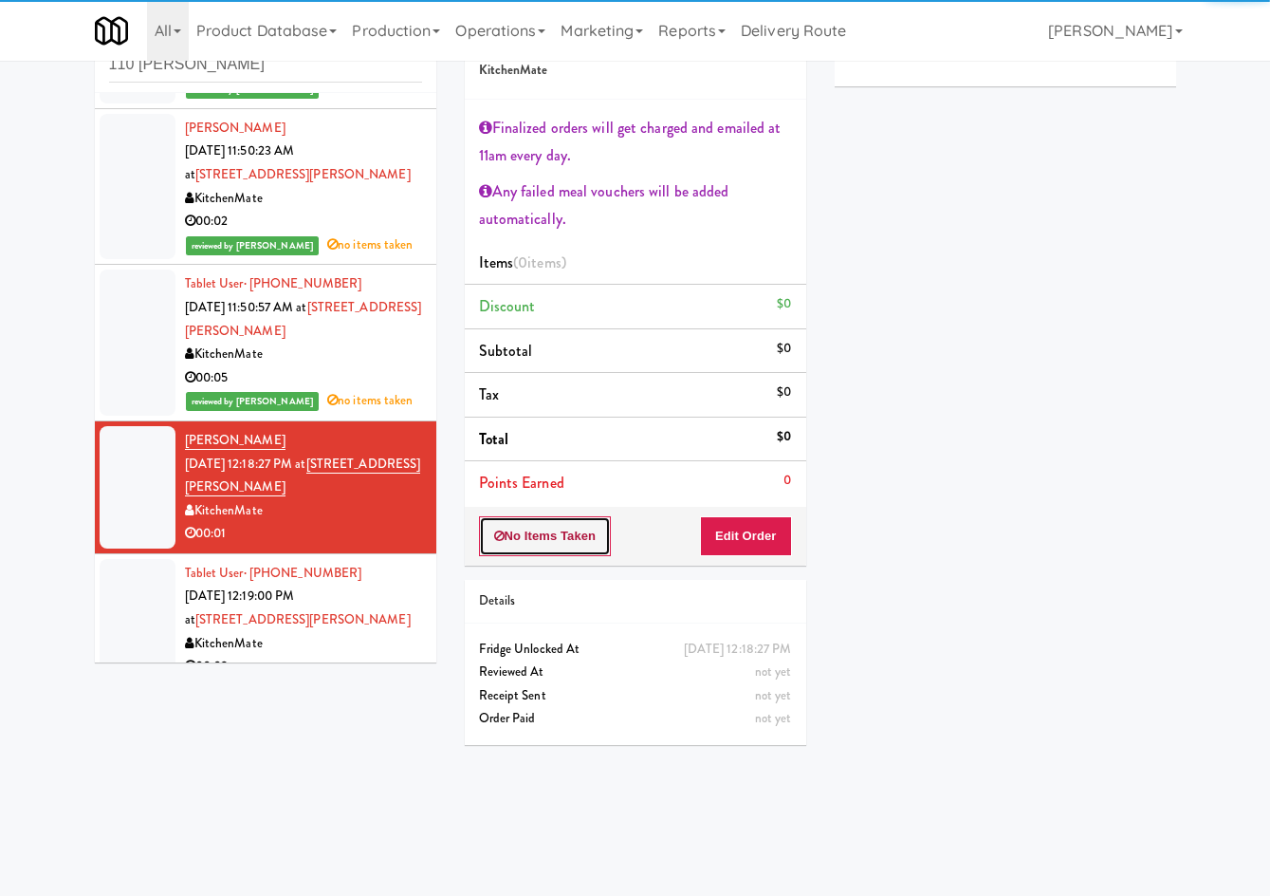
click at [515, 539] on button "No Items Taken" at bounding box center [545, 536] width 133 height 40
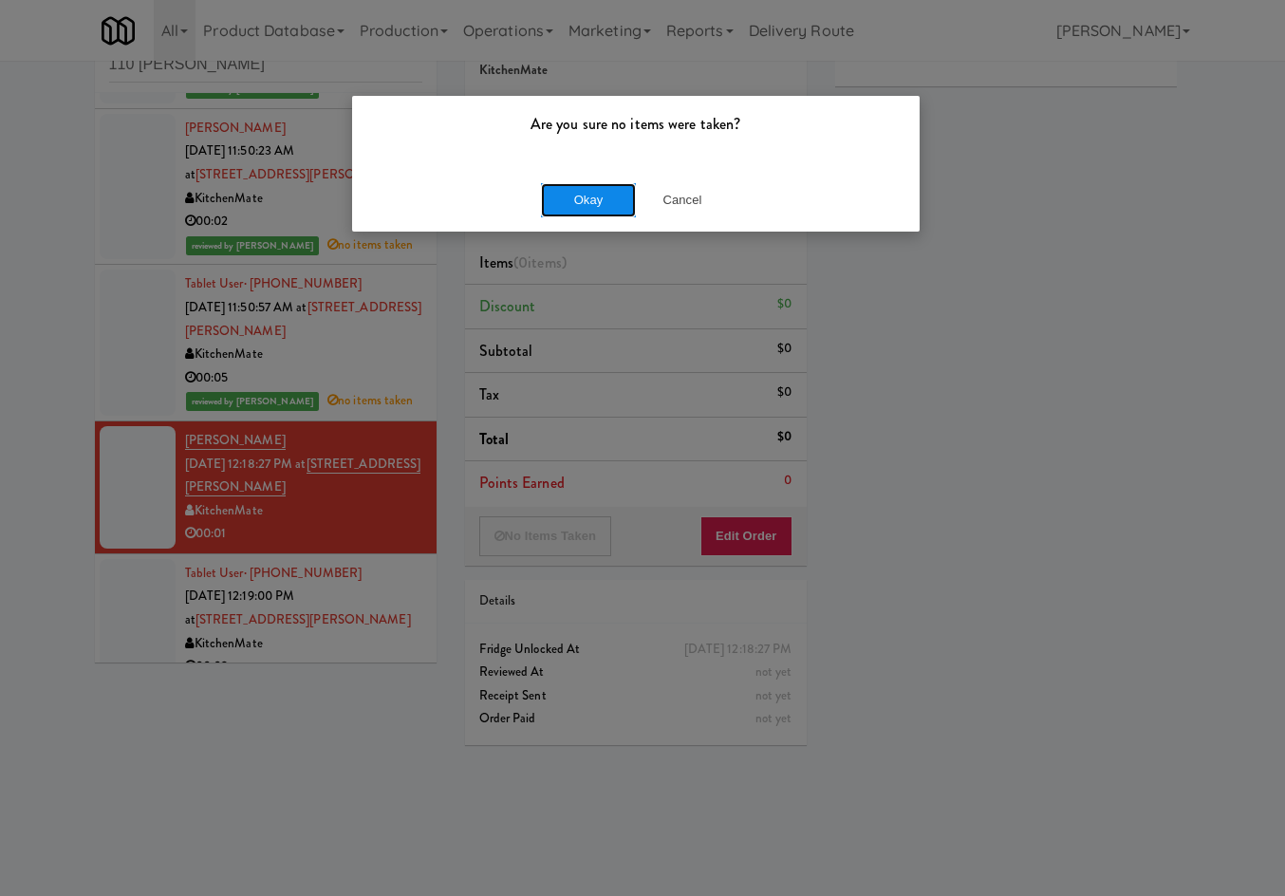
click at [572, 200] on button "Okay" at bounding box center [588, 200] width 95 height 34
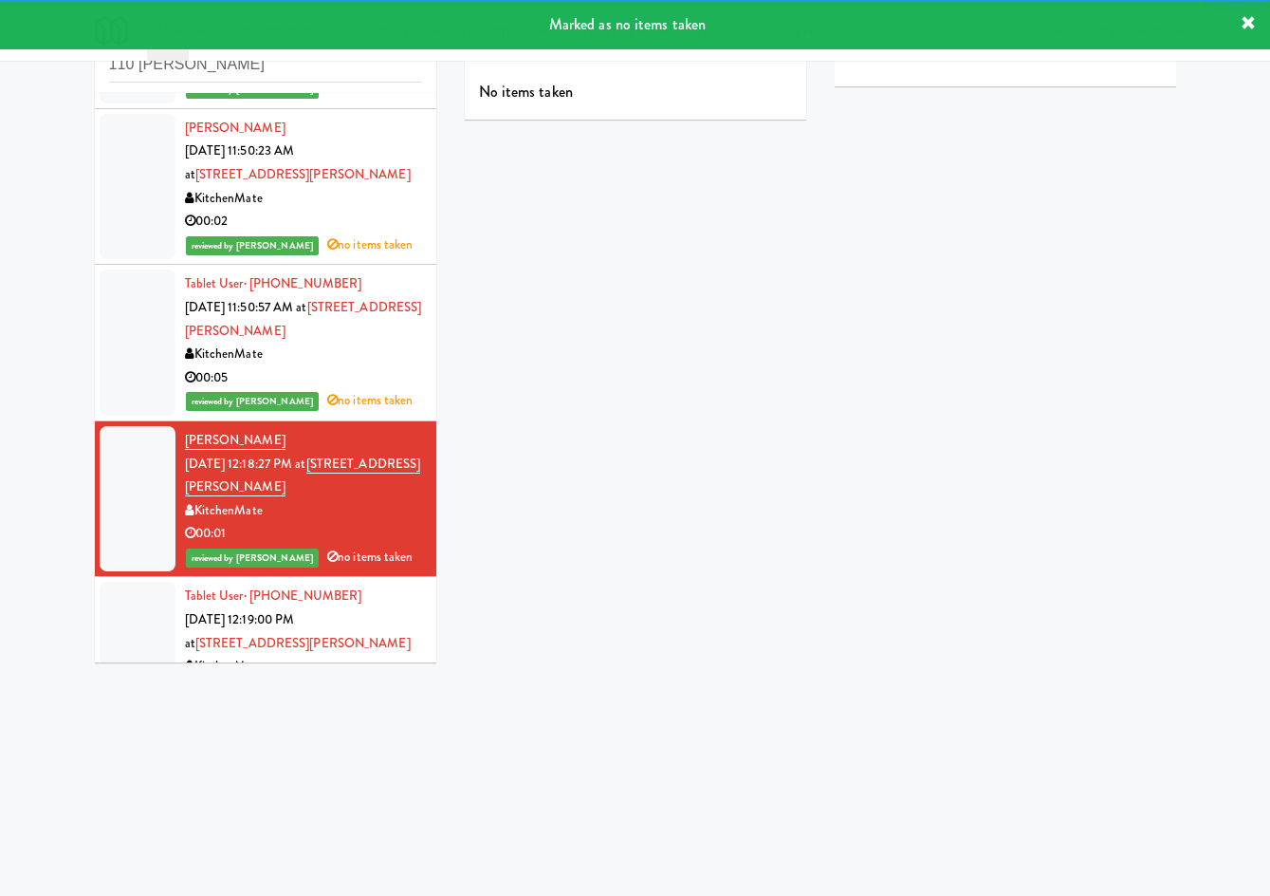
click at [314, 625] on div "Tablet User · (416) 320-0377 Oct 2, 2025 12:19:00 PM at 110 Sheppard Ave E Kitc…" at bounding box center [303, 642] width 237 height 117
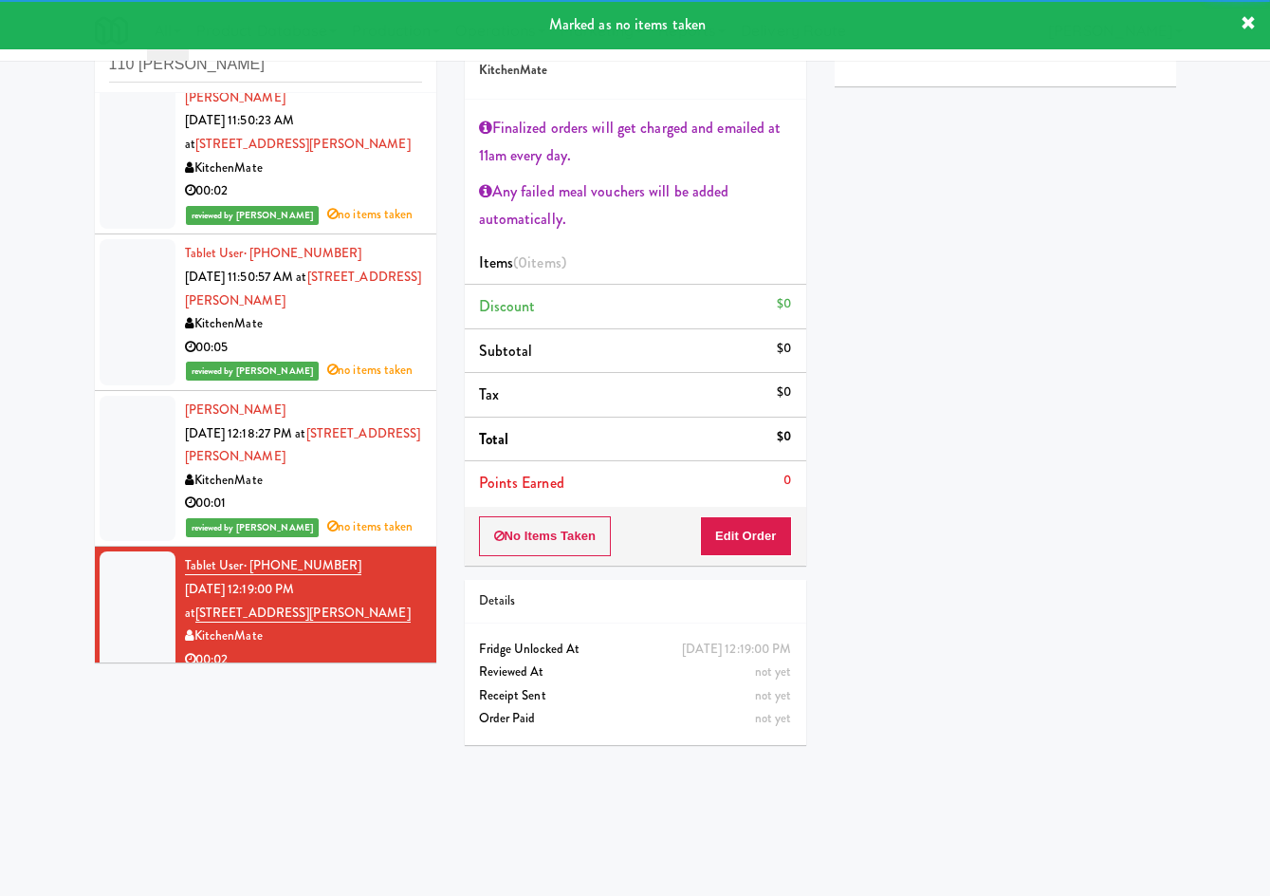
scroll to position [811, 0]
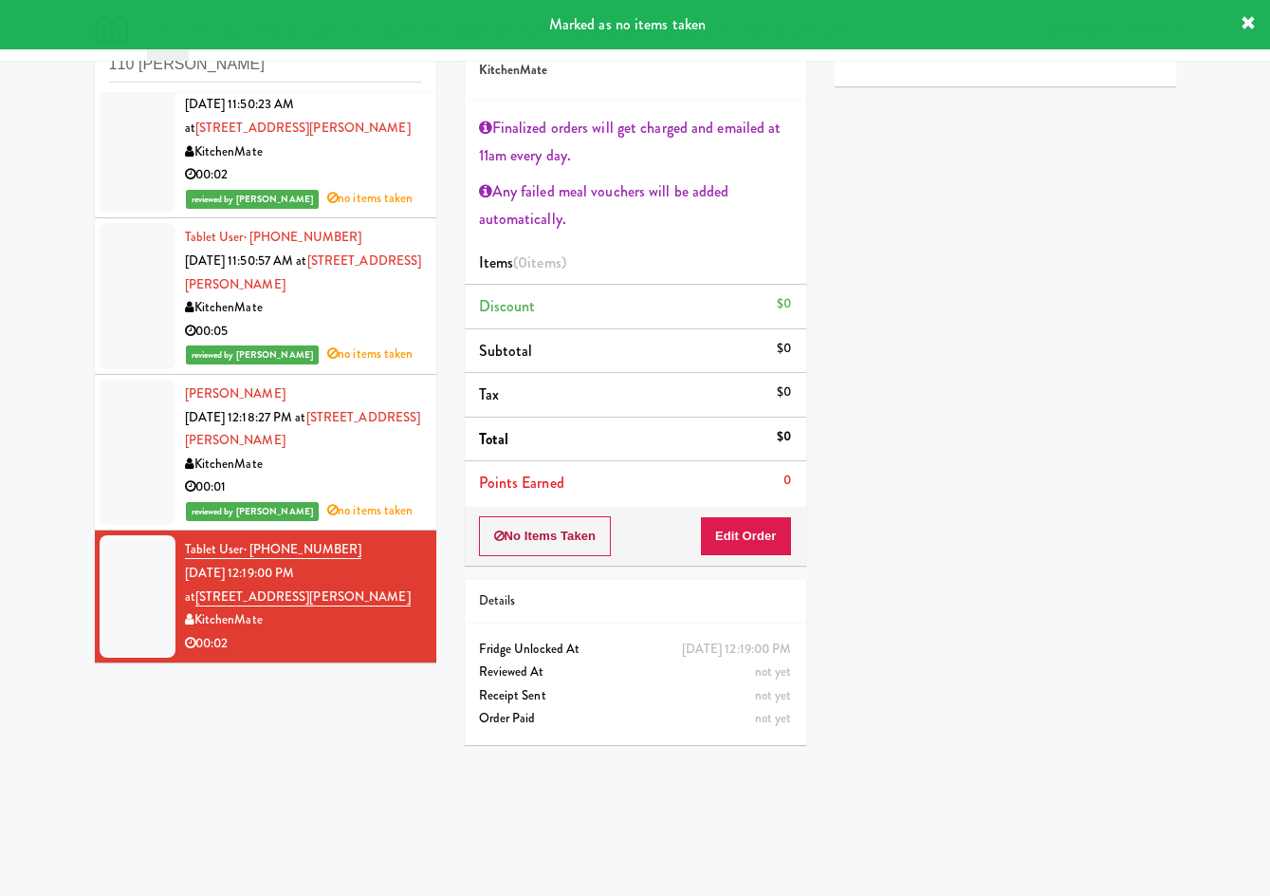
click at [529, 554] on div "No Items Taken Edit Order" at bounding box center [636, 536] width 342 height 59
click at [530, 546] on button "No Items Taken" at bounding box center [545, 536] width 133 height 40
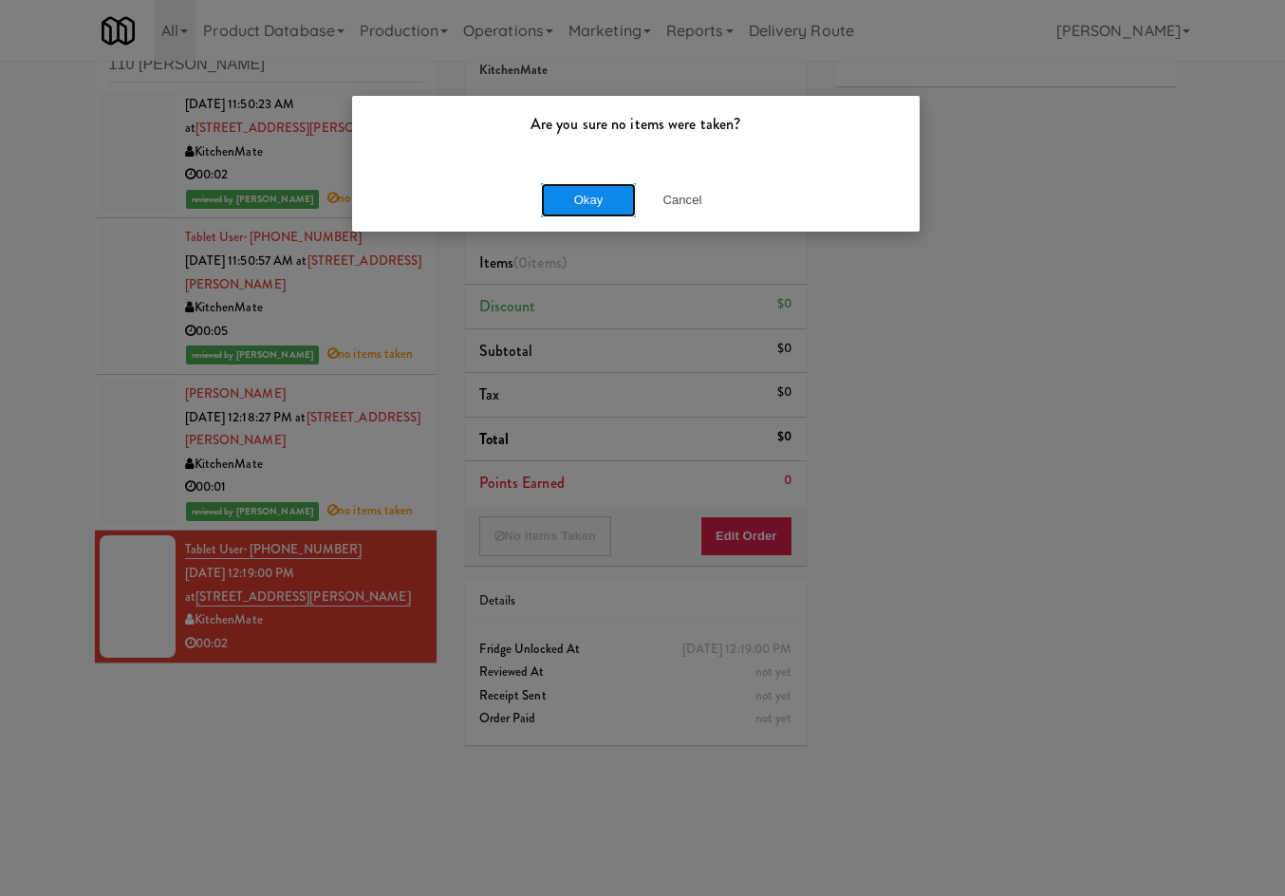
click at [598, 199] on button "Okay" at bounding box center [588, 200] width 95 height 34
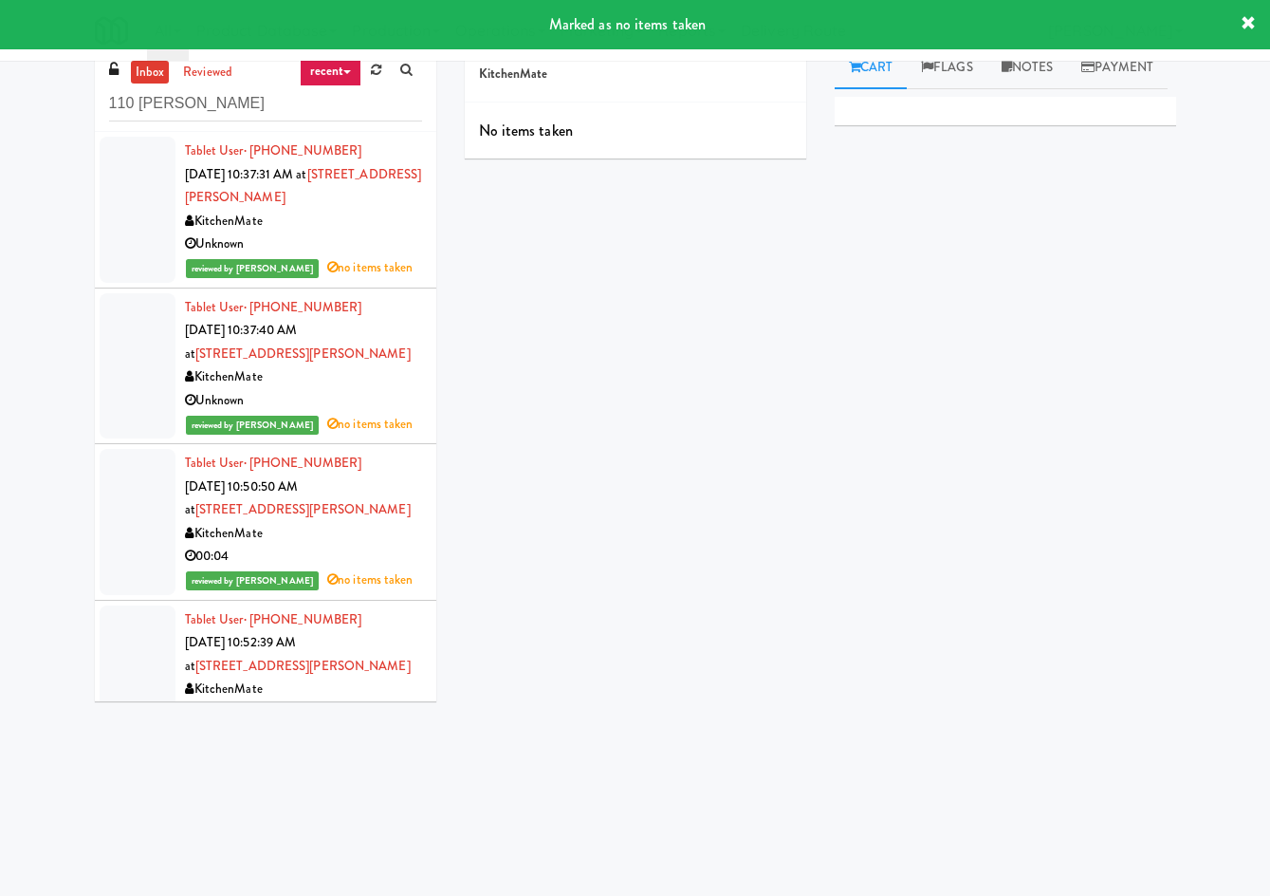
scroll to position [0, 0]
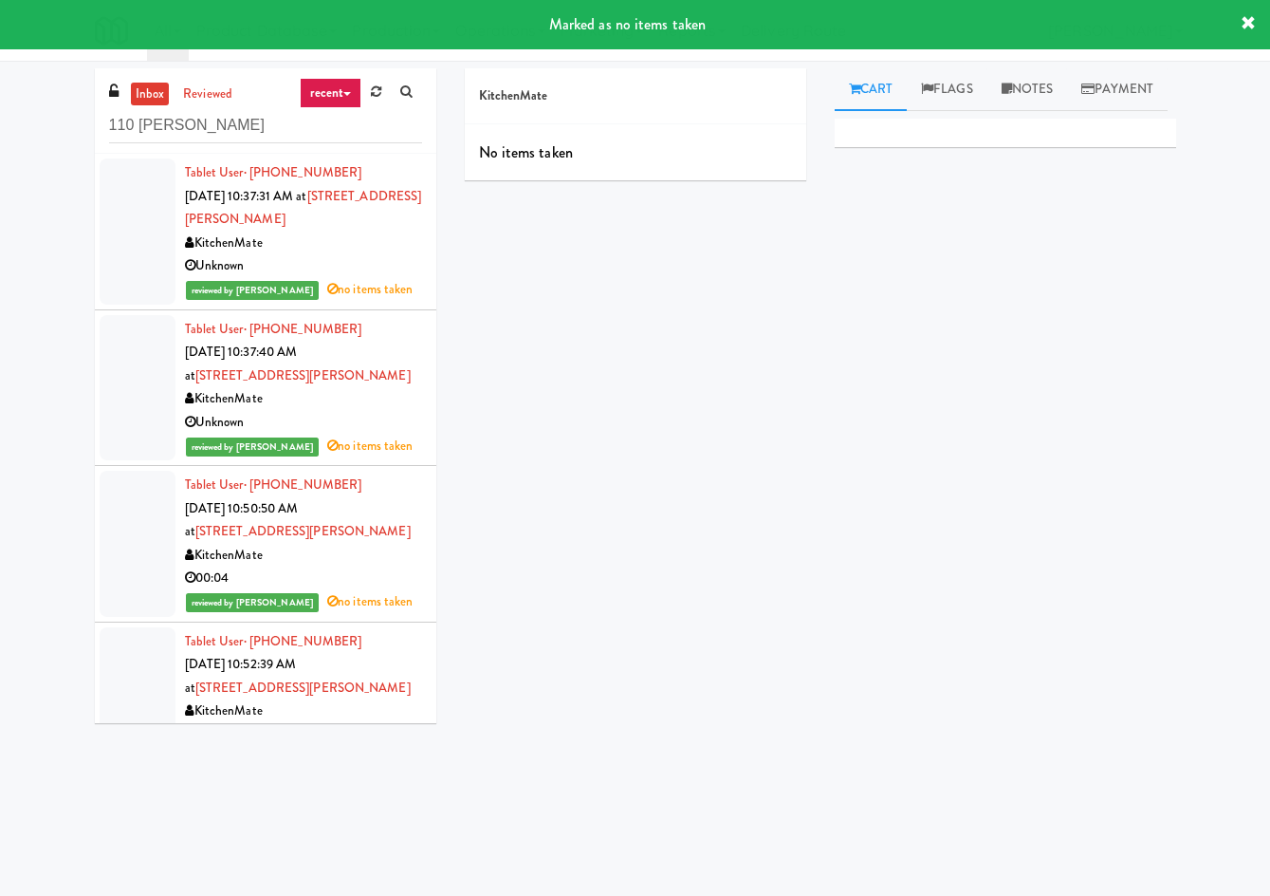
click at [391, 77] on div "inbox reviewed recent all unclear take inventory issue suspicious failed recent…" at bounding box center [266, 110] width 342 height 85
click at [380, 92] on icon at bounding box center [376, 91] width 10 height 12
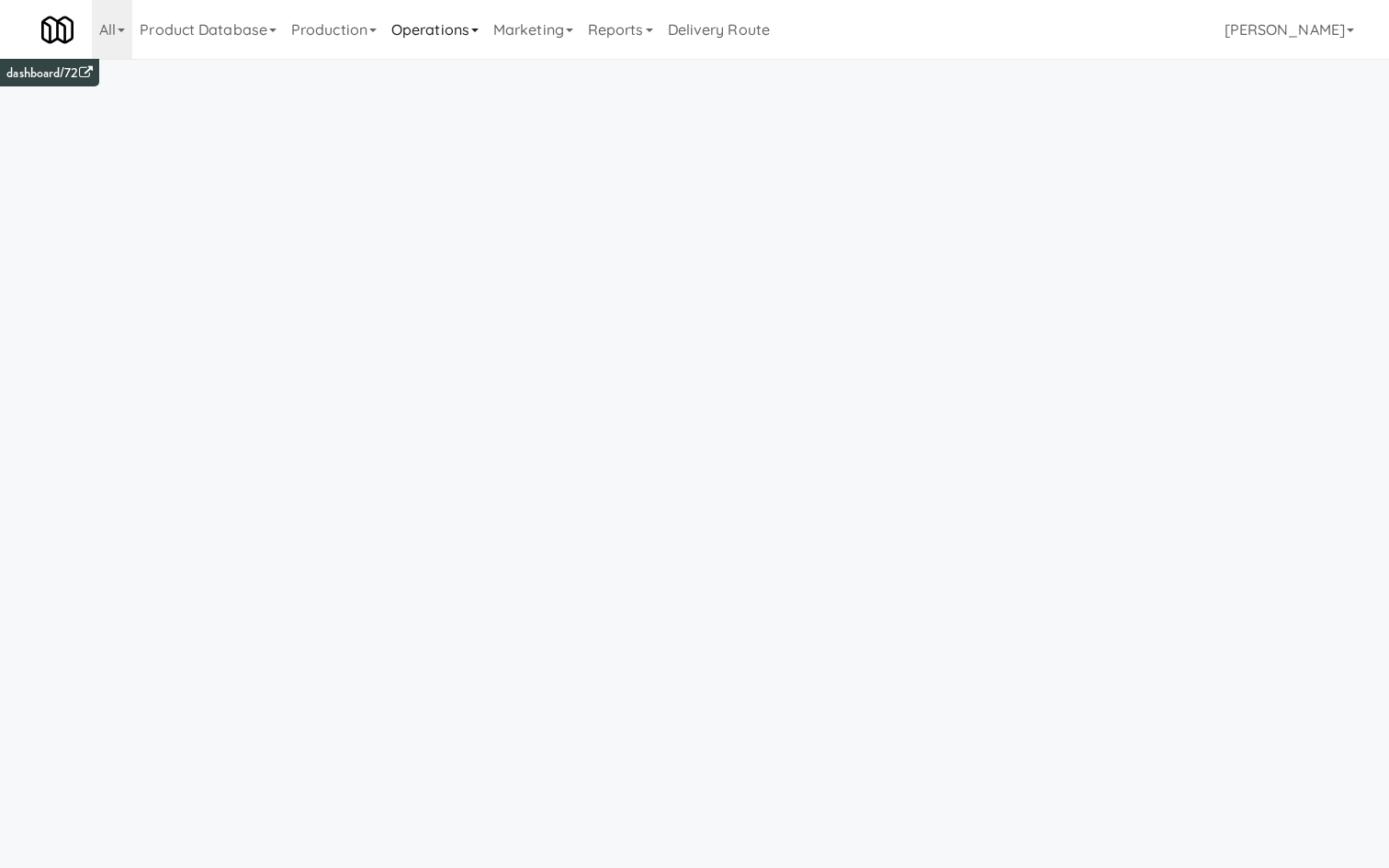
click at [458, 34] on link "Operations" at bounding box center [435, 29] width 102 height 59
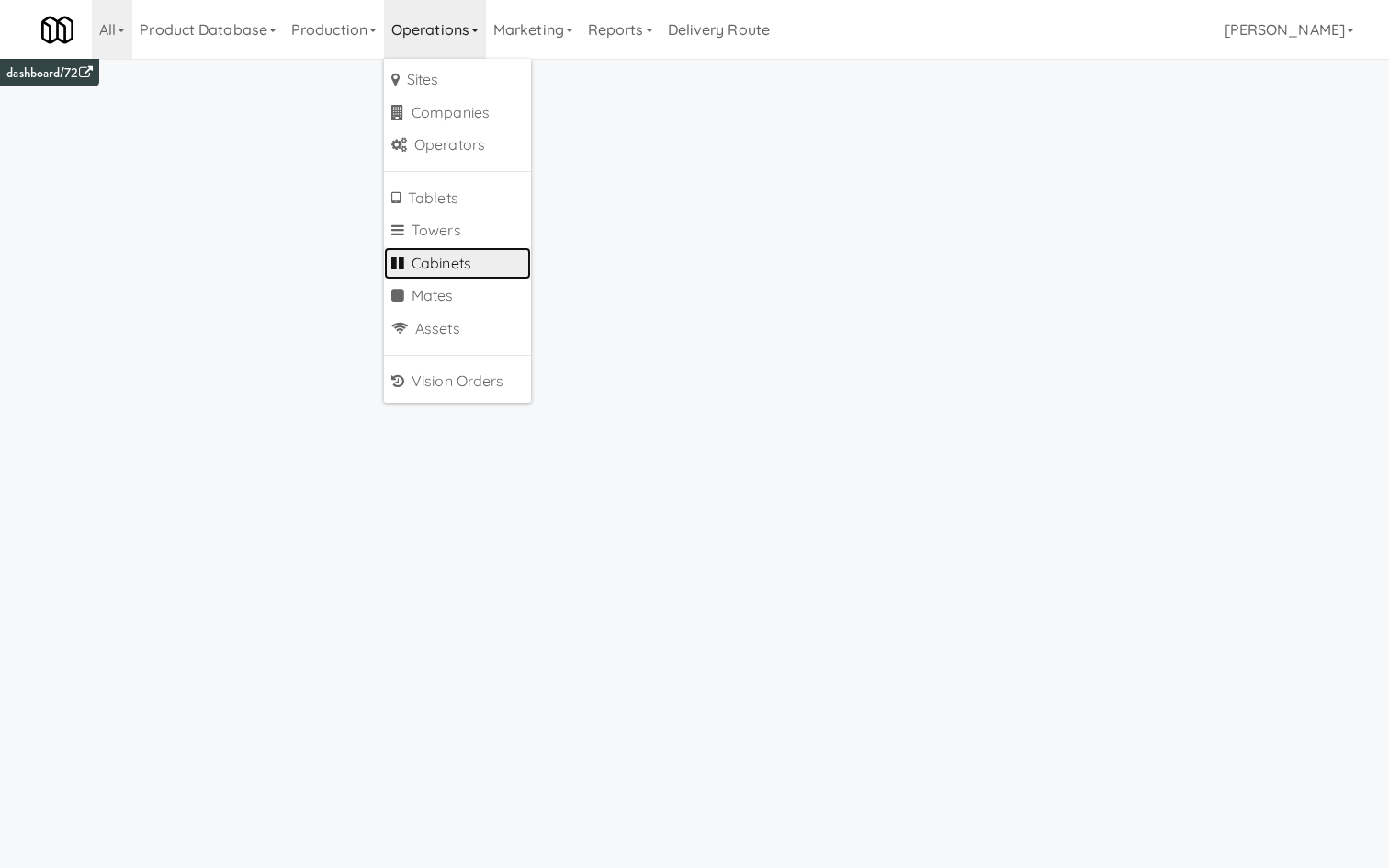
click at [478, 260] on link "Cabinets" at bounding box center [458, 264] width 147 height 33
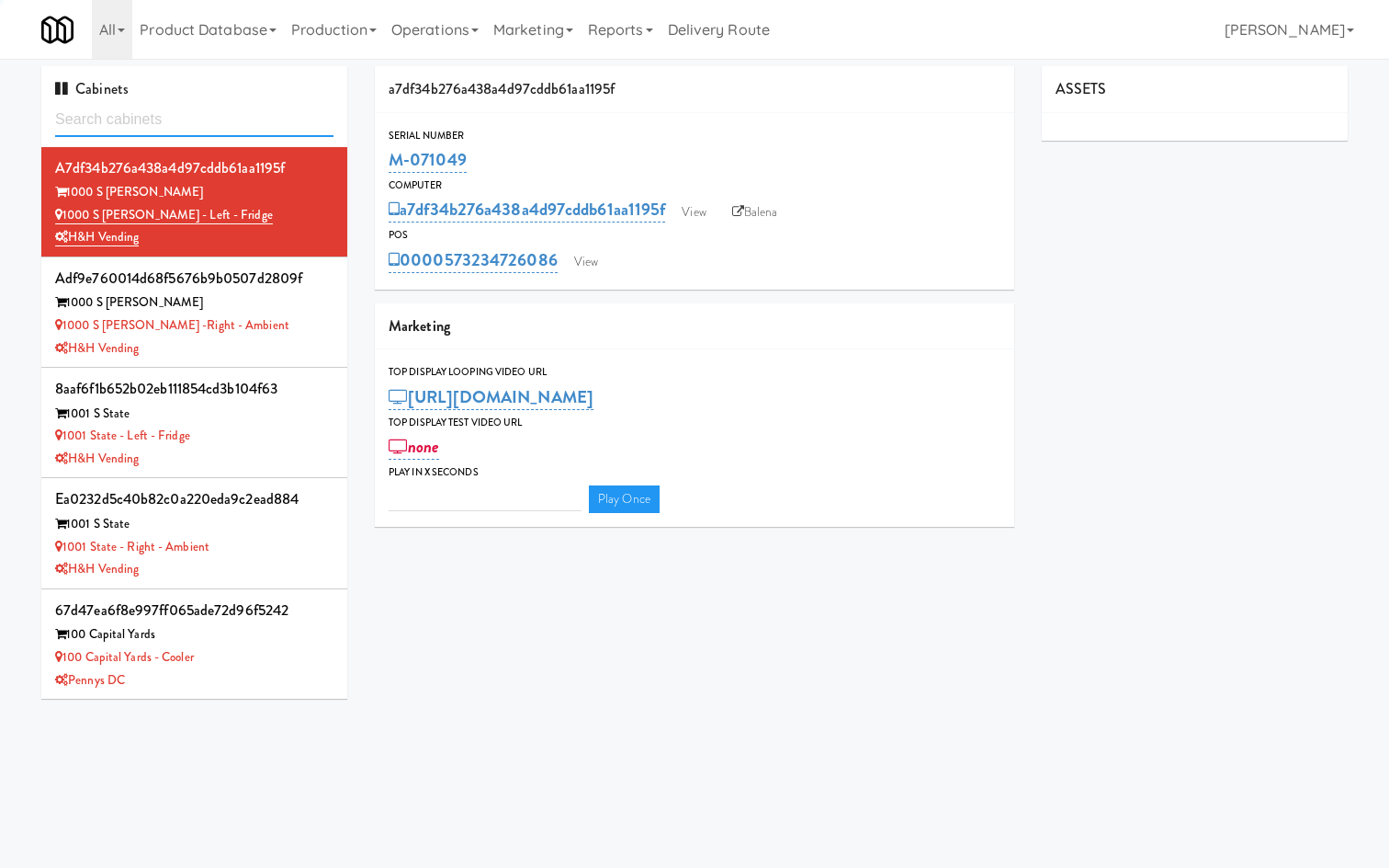
type input "M-150407"
type input "3"
type input "M-150407"
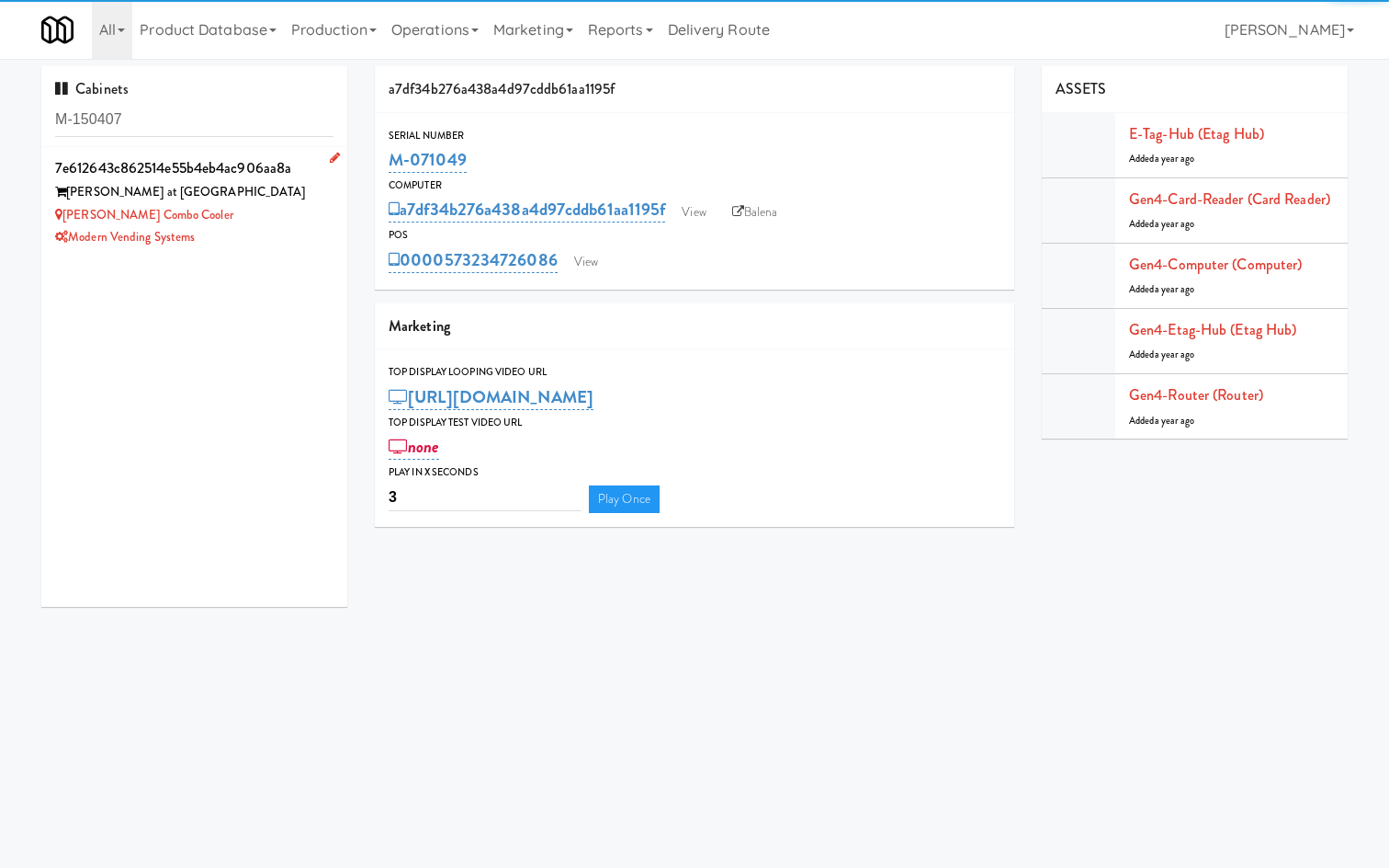
click at [259, 234] on div "Modern Vending Systems" at bounding box center [194, 237] width 278 height 23
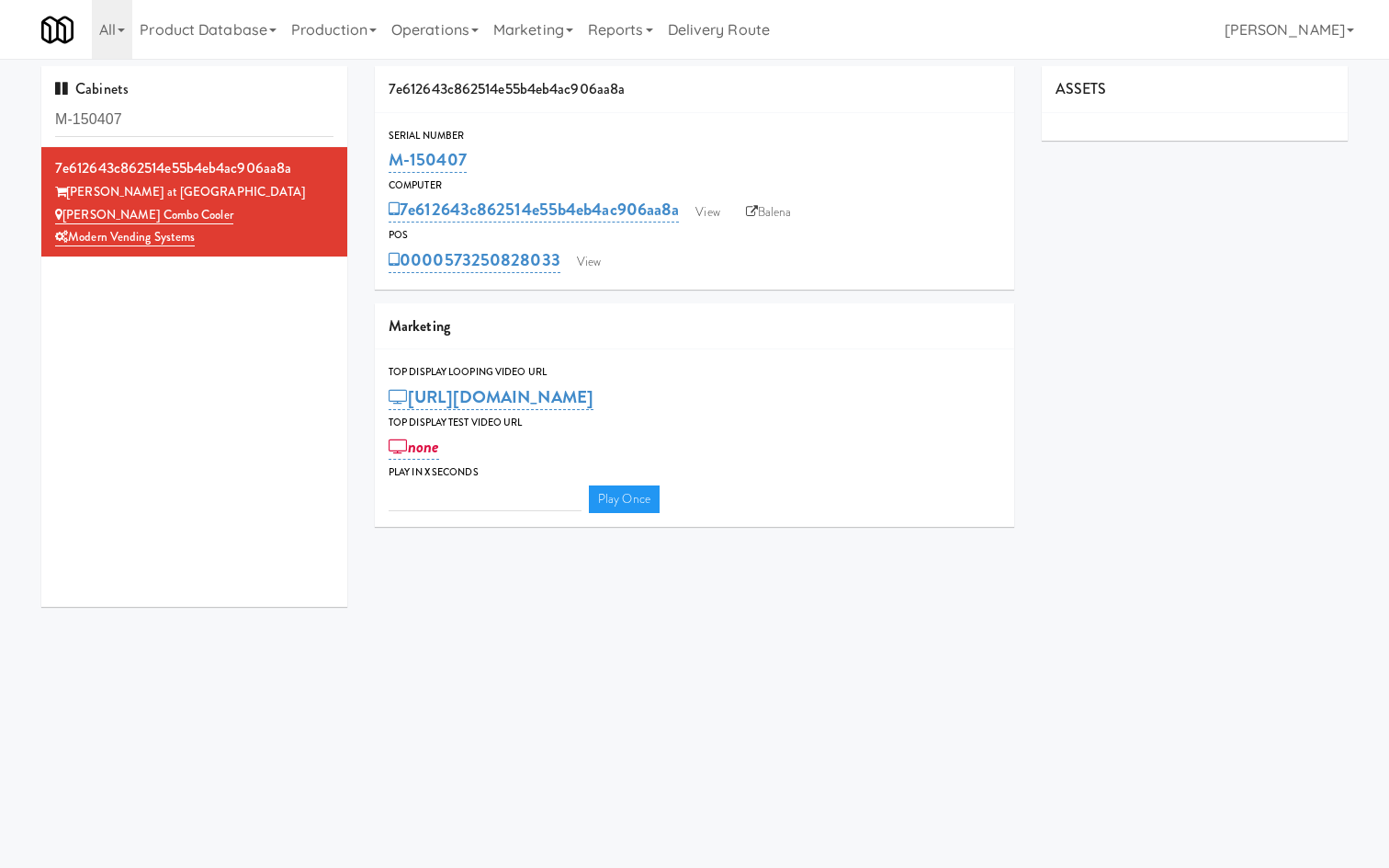
type input "3"
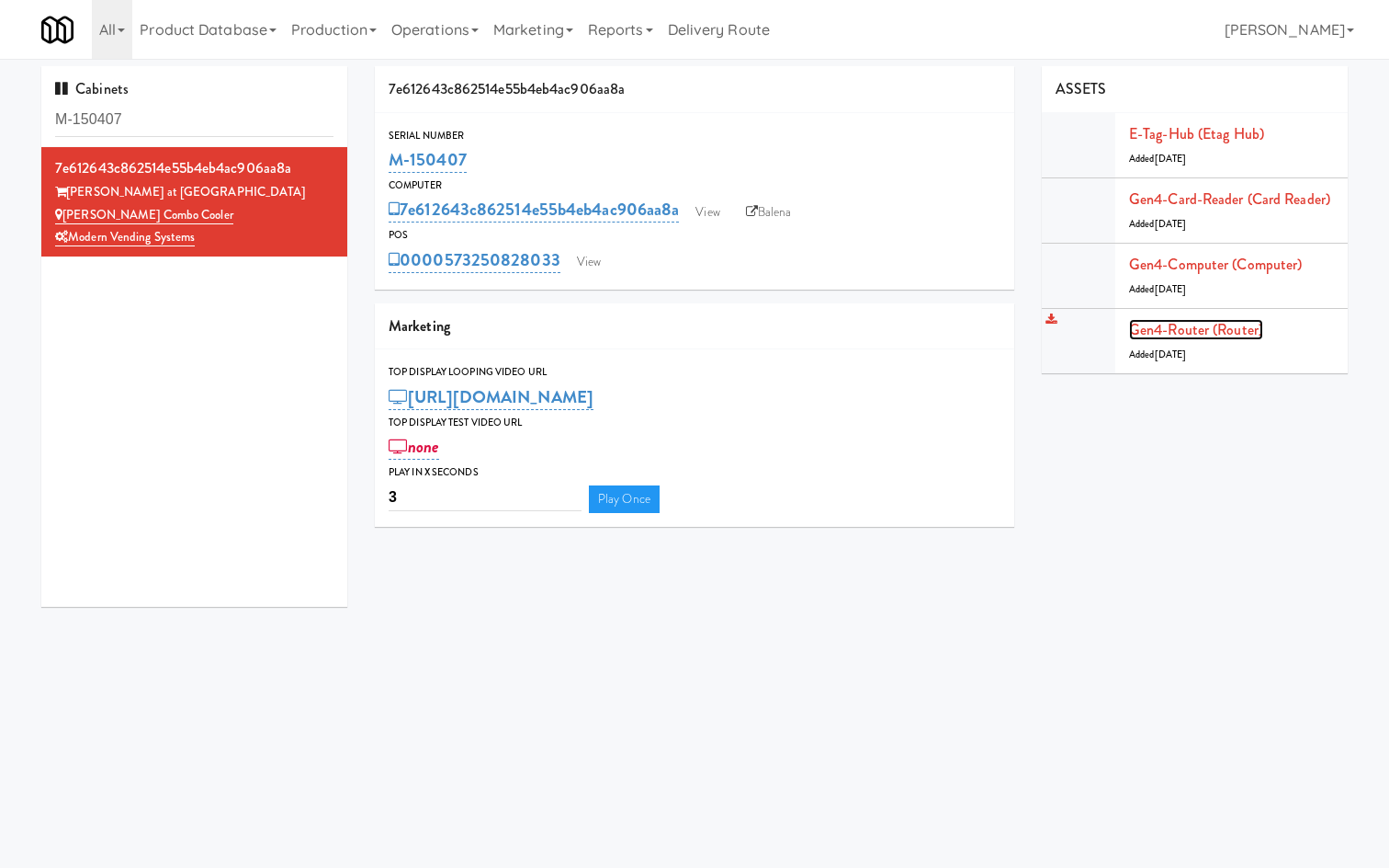
click at [1181, 333] on link "Gen4-router (Router)" at bounding box center [1196, 329] width 135 height 21
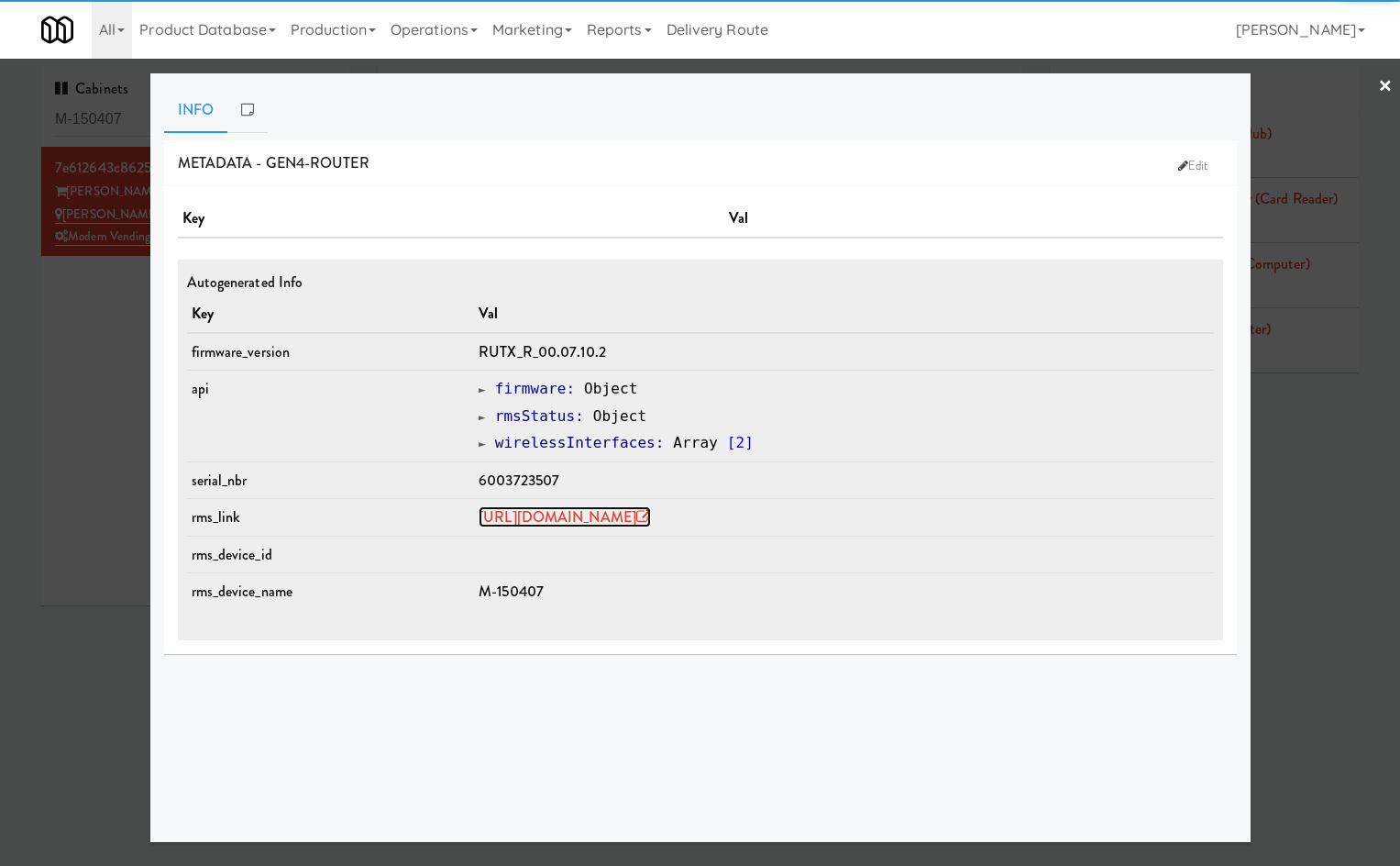
click at [651, 516] on link "[URL][DOMAIN_NAME]" at bounding box center [564, 517] width 172 height 21
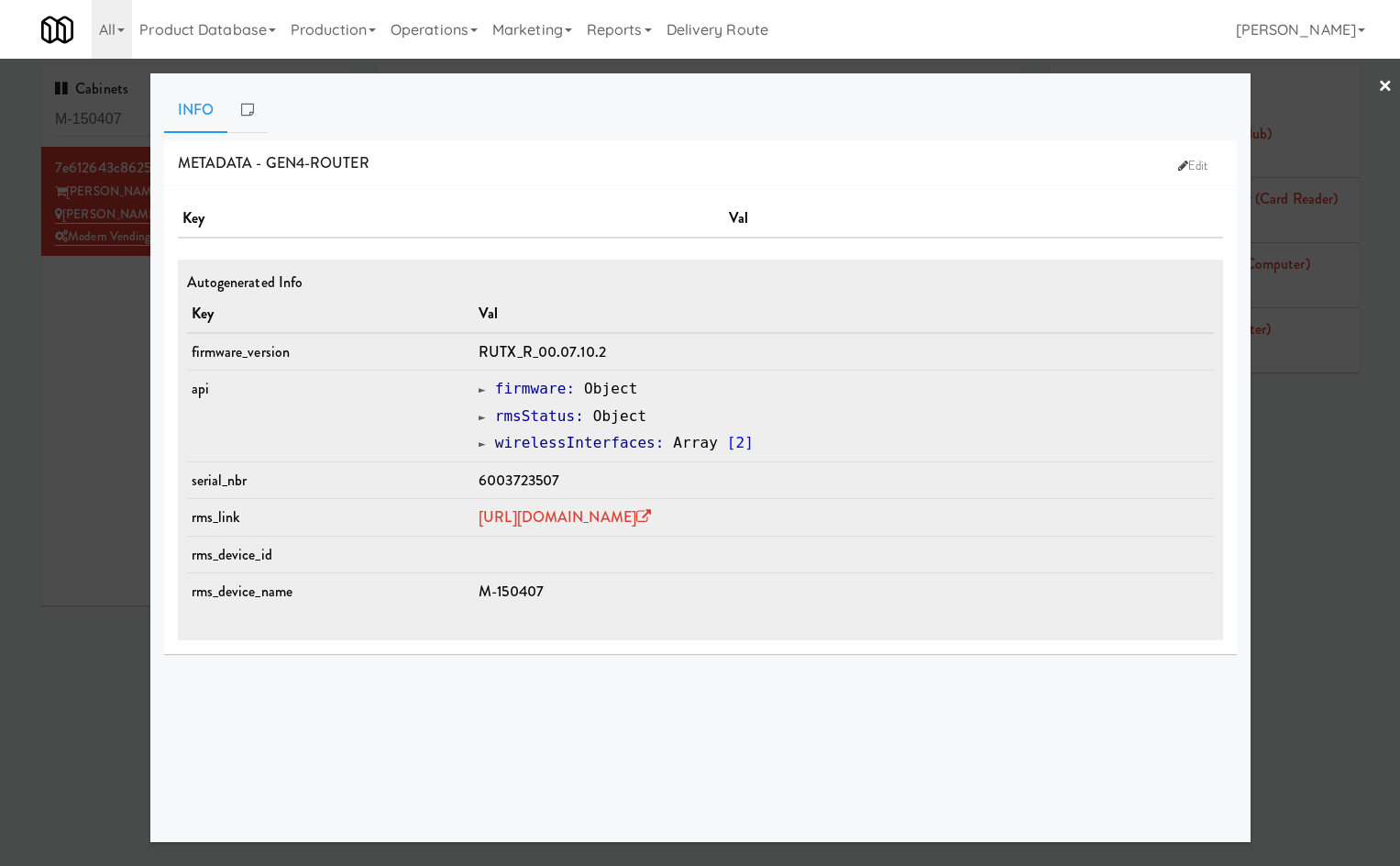
click at [112, 450] on div at bounding box center [700, 433] width 1400 height 866
